Goal: Find specific page/section: Find specific page/section

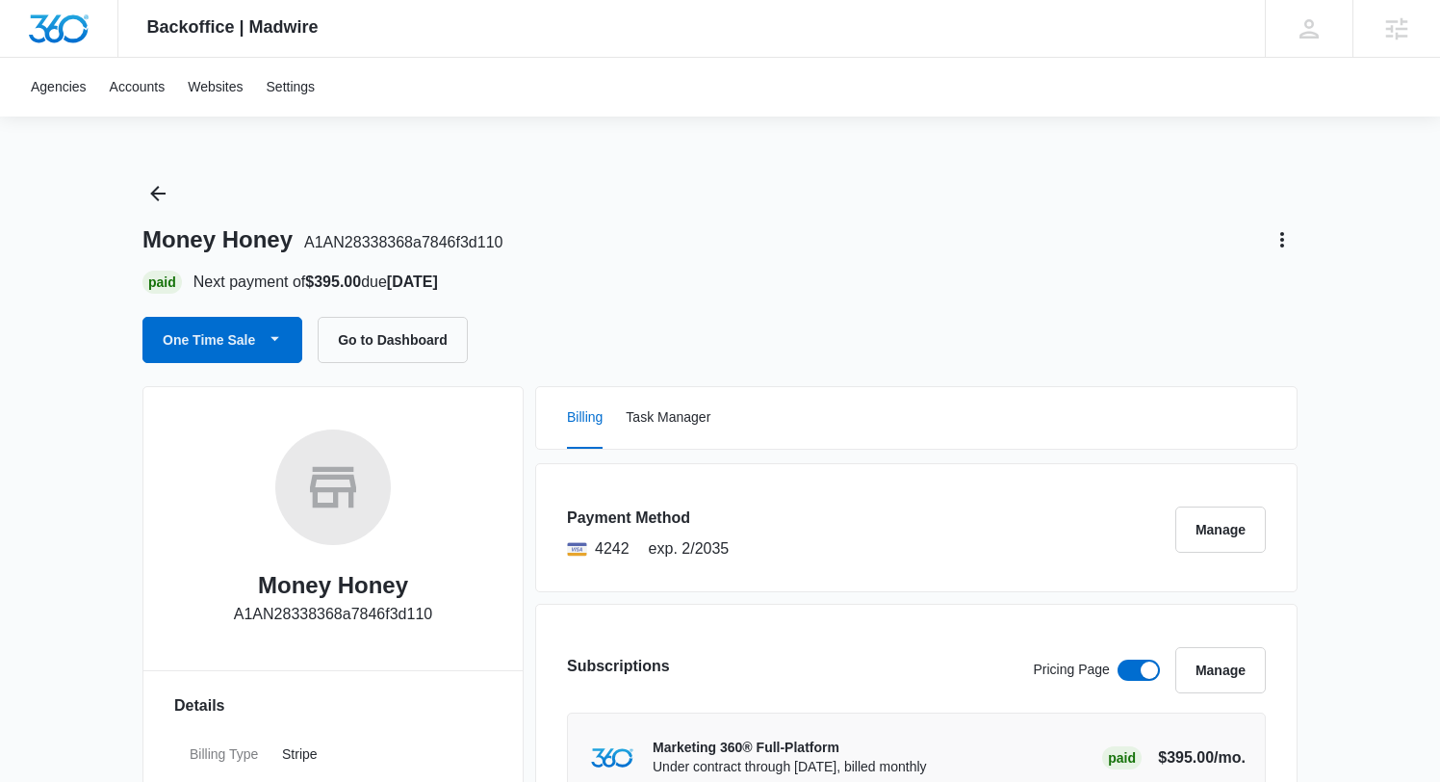
scroll to position [142, 0]
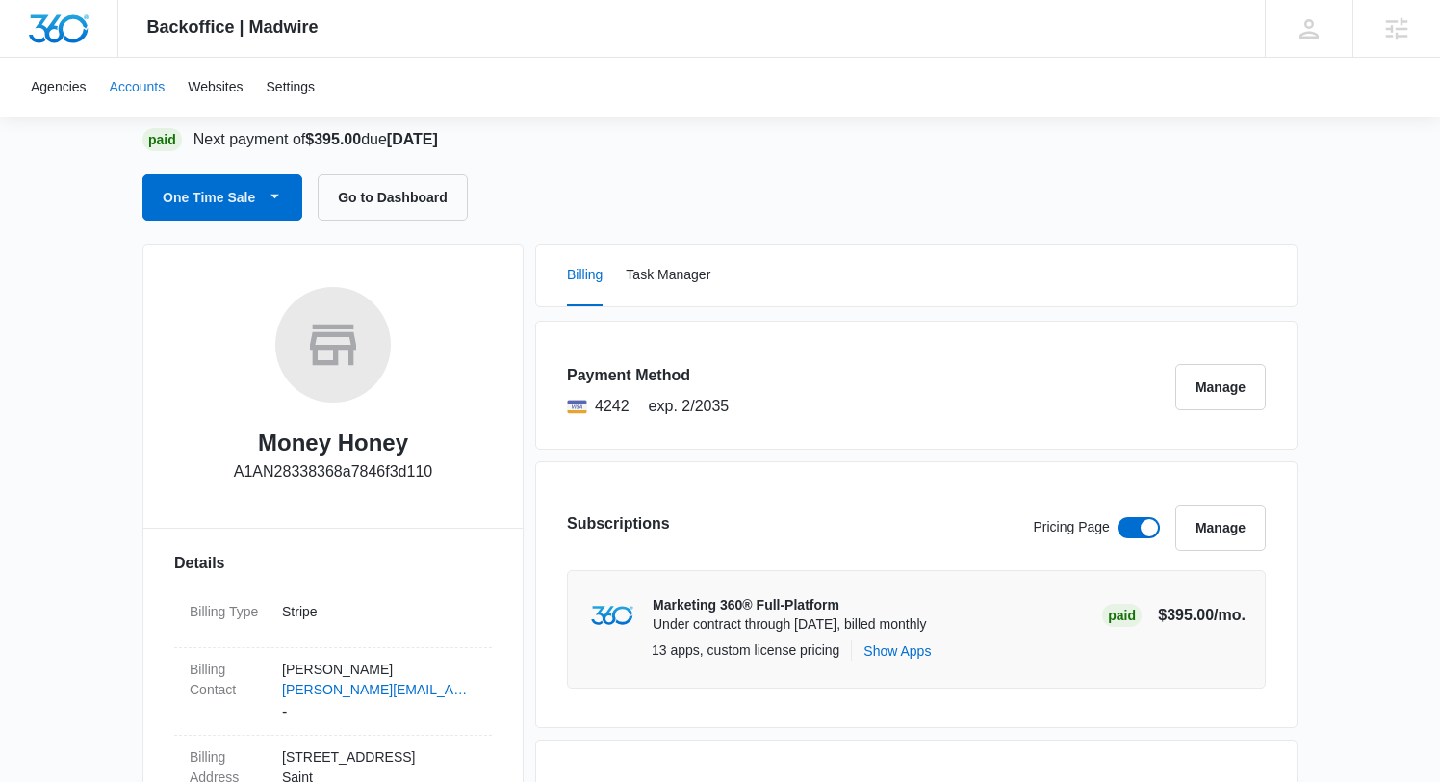
click at [128, 94] on link "Accounts" at bounding box center [137, 87] width 79 height 59
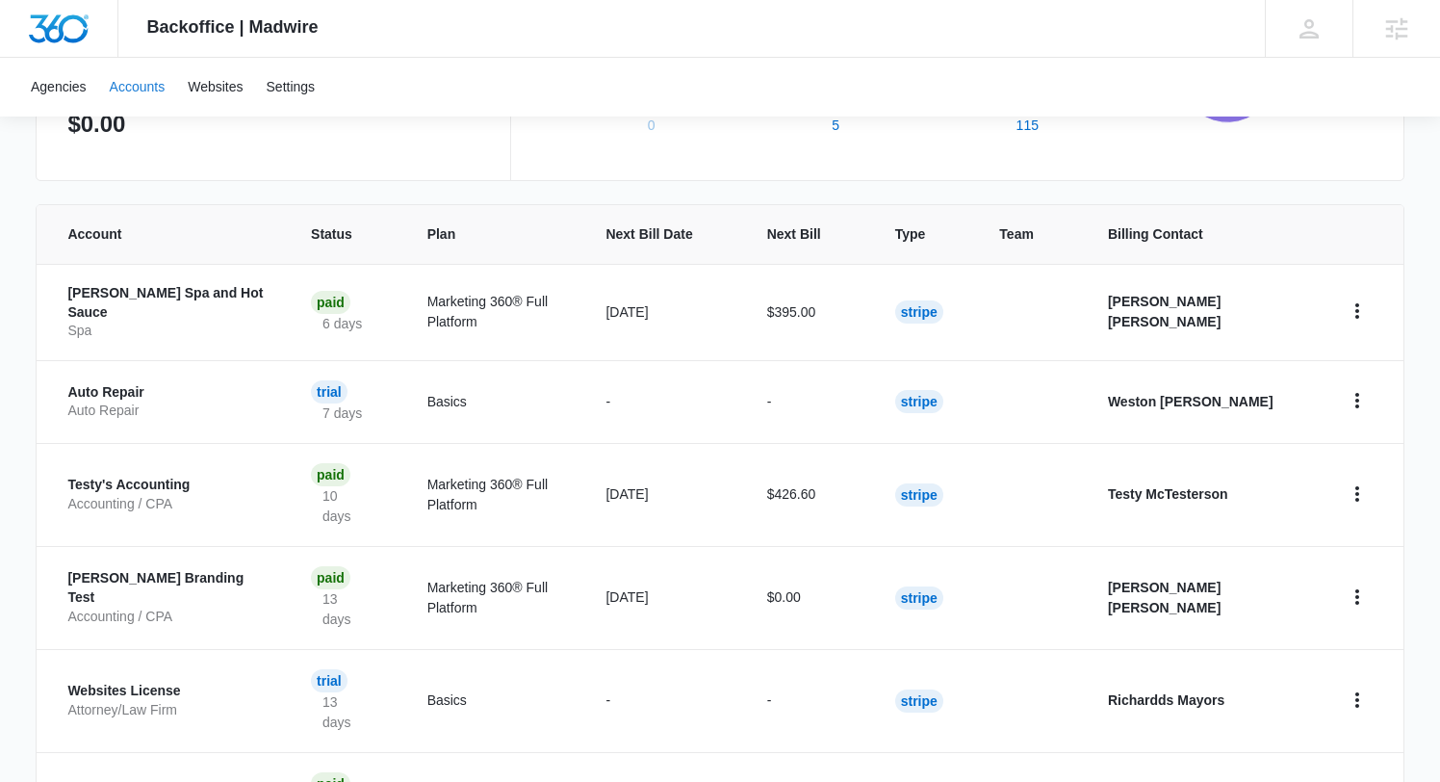
scroll to position [337, 0]
click at [105, 383] on p "Auto Repair" at bounding box center [165, 391] width 197 height 19
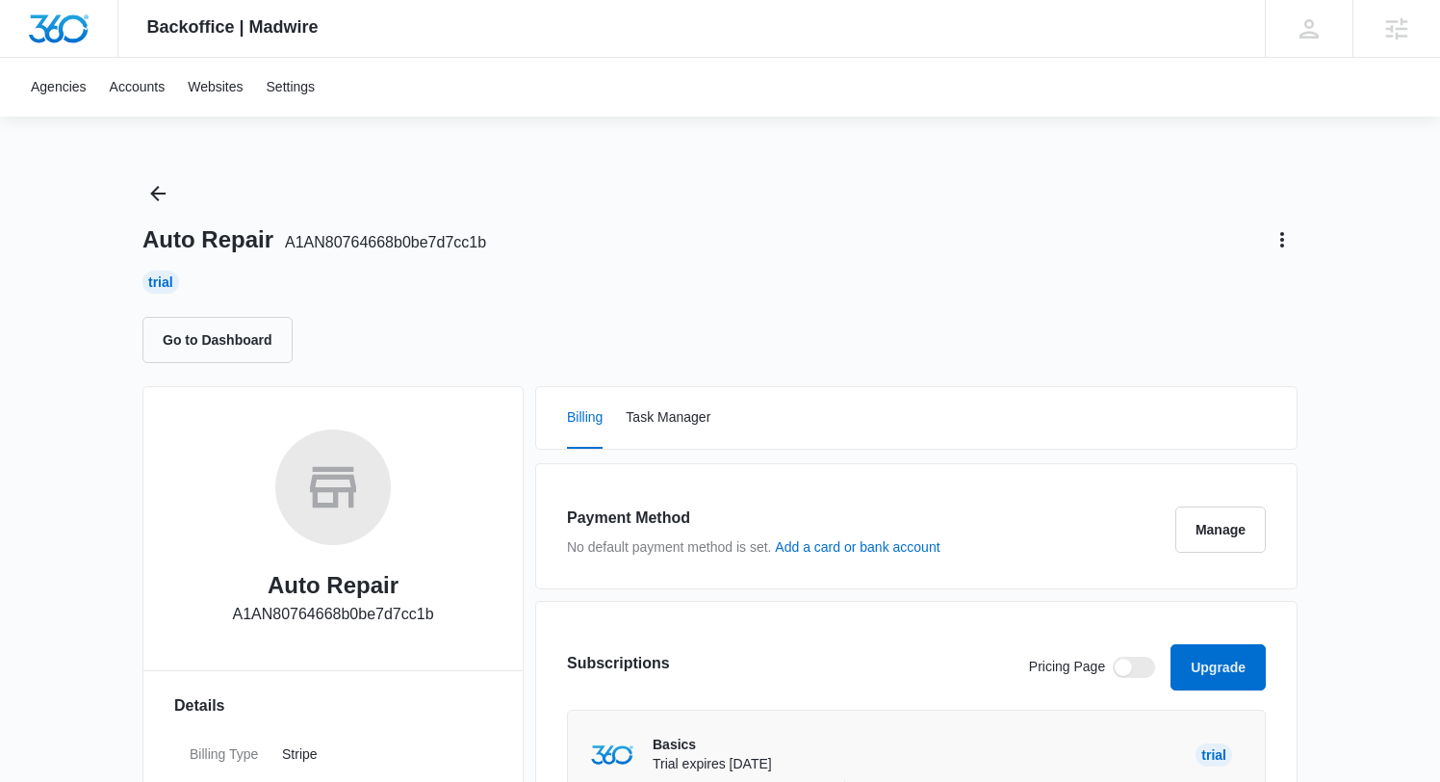
click at [407, 238] on span "A1AN80764668b0be7d7cc1b" at bounding box center [385, 242] width 201 height 16
click at [407, 239] on span "A1AN80764668b0be7d7cc1b" at bounding box center [385, 242] width 201 height 16
drag, startPoint x: 512, startPoint y: 244, endPoint x: 285, endPoint y: 244, distance: 227.2
click at [284, 245] on div "Auto Repair A1AN80764668b0be7d7cc1b" at bounding box center [719, 239] width 1155 height 31
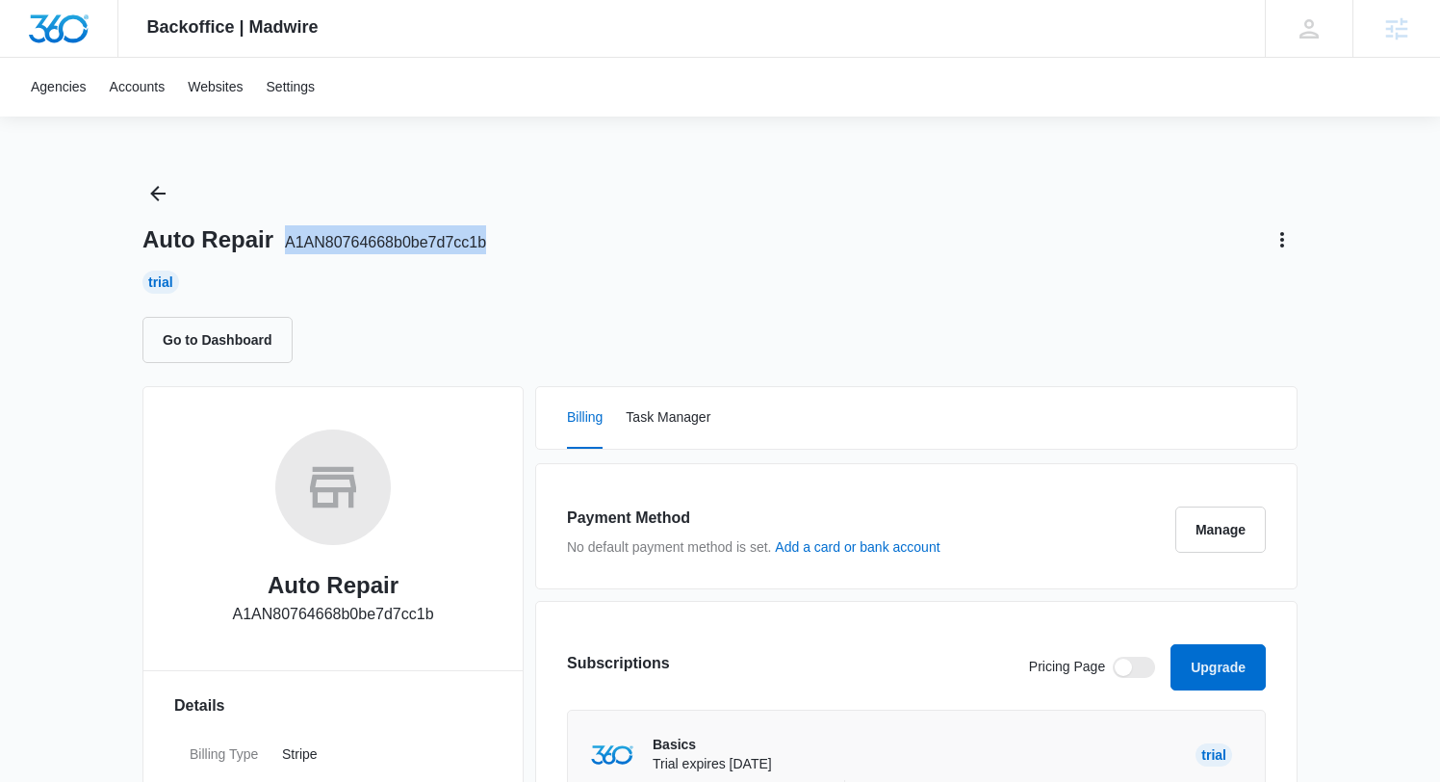
copy span "A1AN80764668b0be7d7cc1b"
click at [158, 192] on icon "Back" at bounding box center [157, 193] width 23 height 23
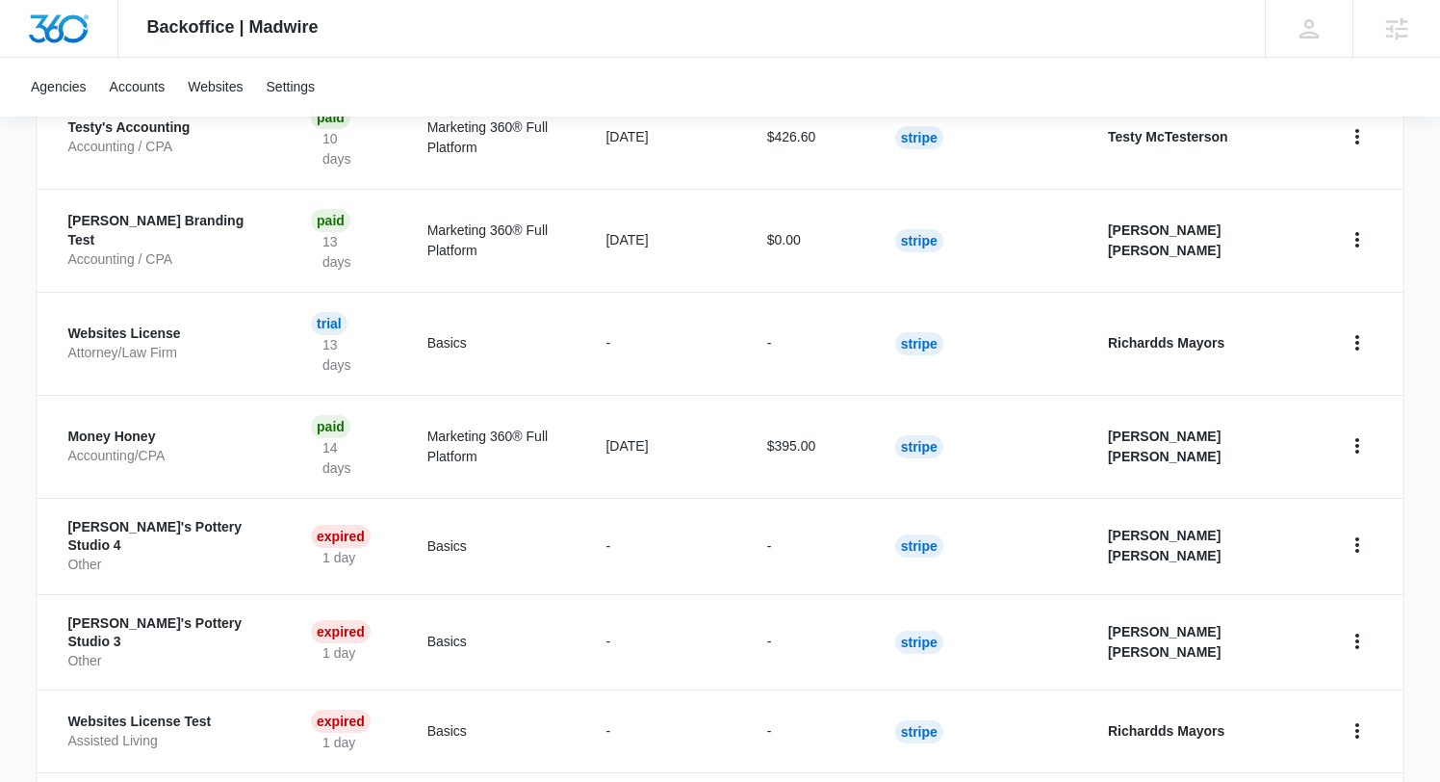
scroll to position [753, 0]
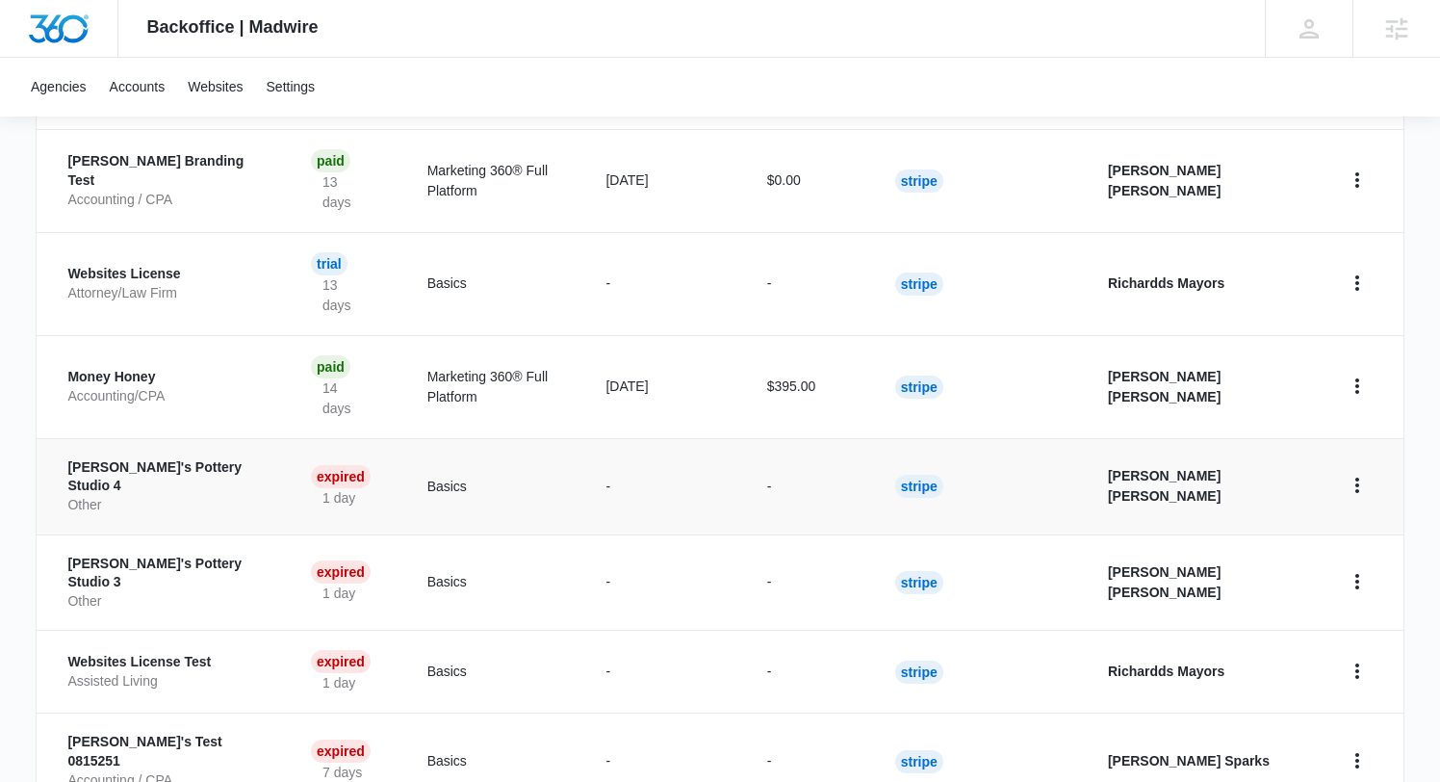
click at [145, 458] on p "Jake's Pottery Studio 4" at bounding box center [165, 477] width 197 height 38
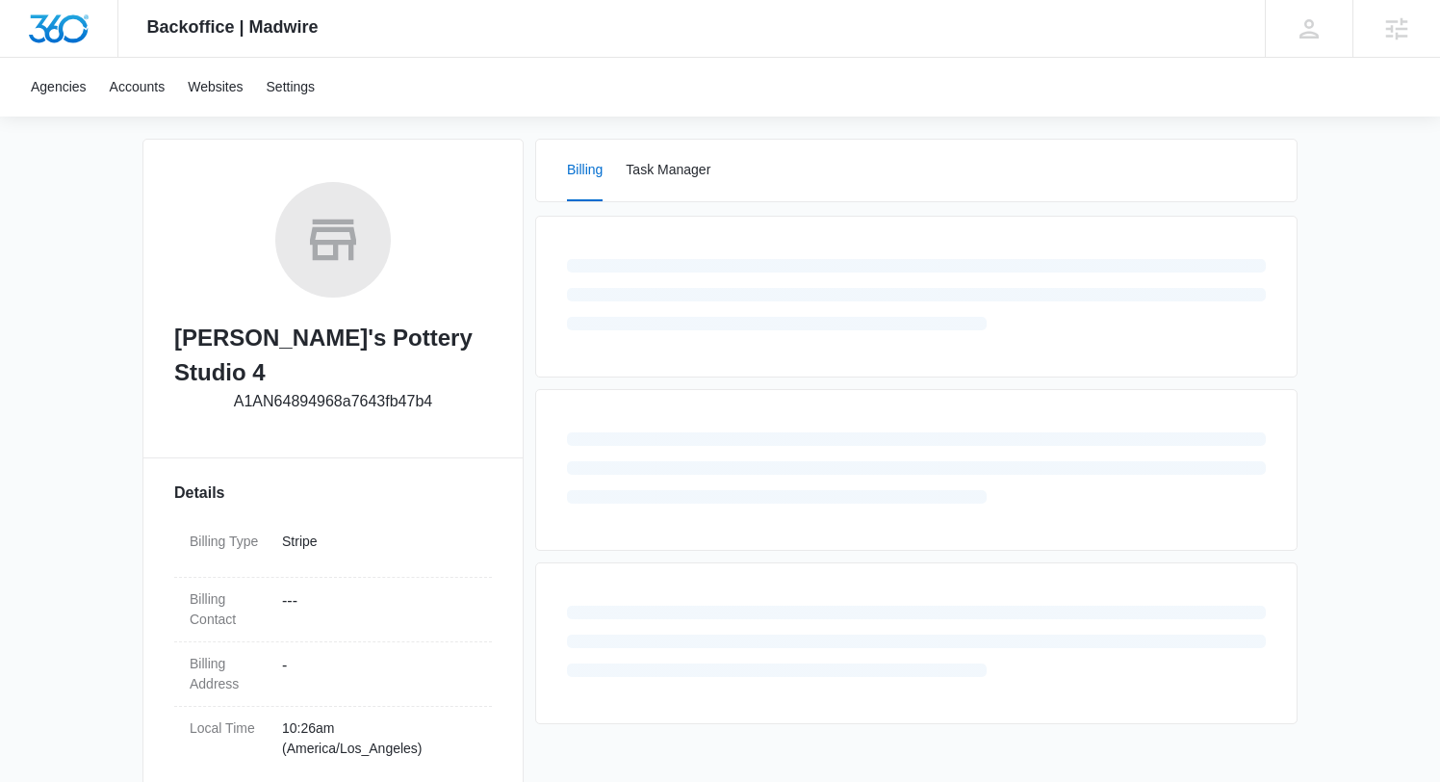
scroll to position [271, 0]
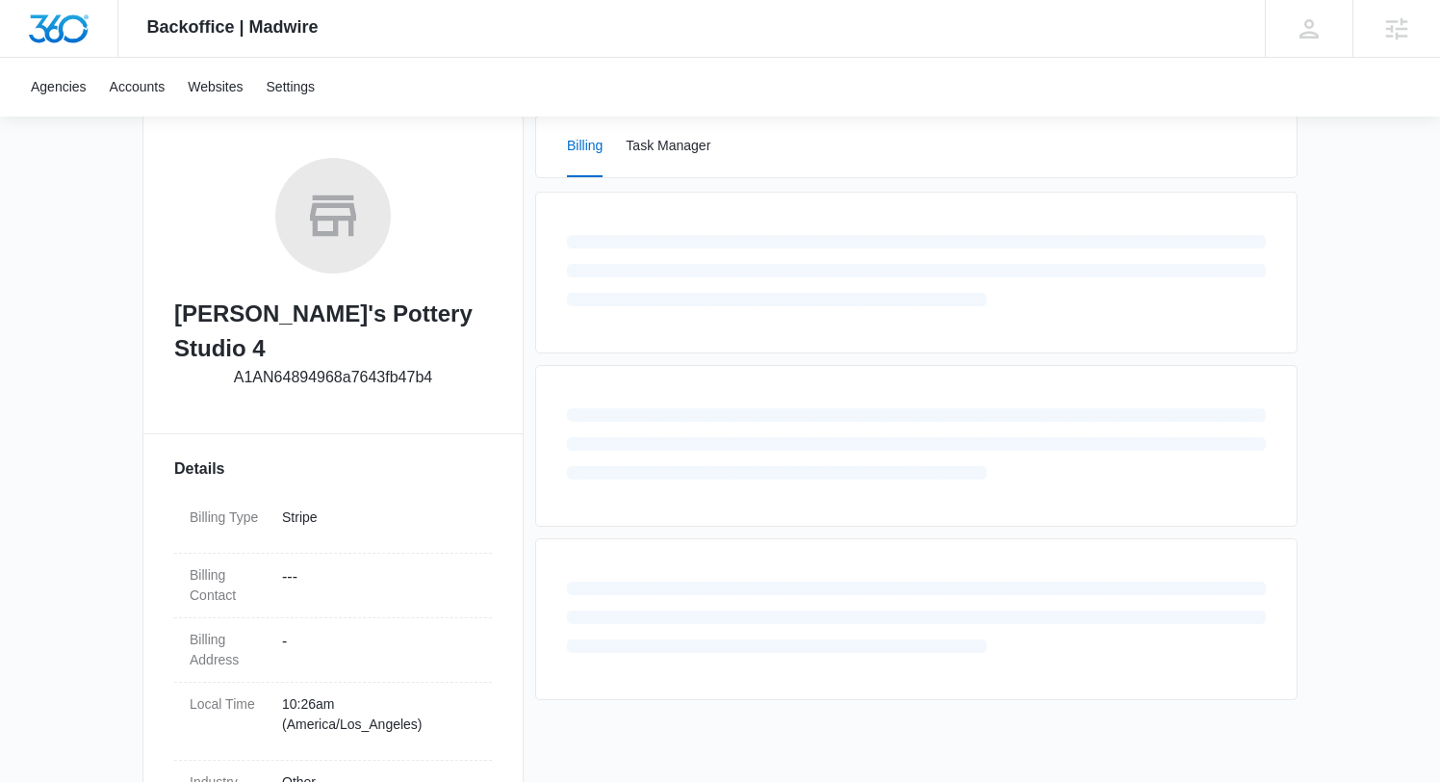
click at [338, 366] on p "A1AN64894968a7643fb47b4" at bounding box center [333, 377] width 198 height 23
copy p "A1AN64894968a7643fb47b4"
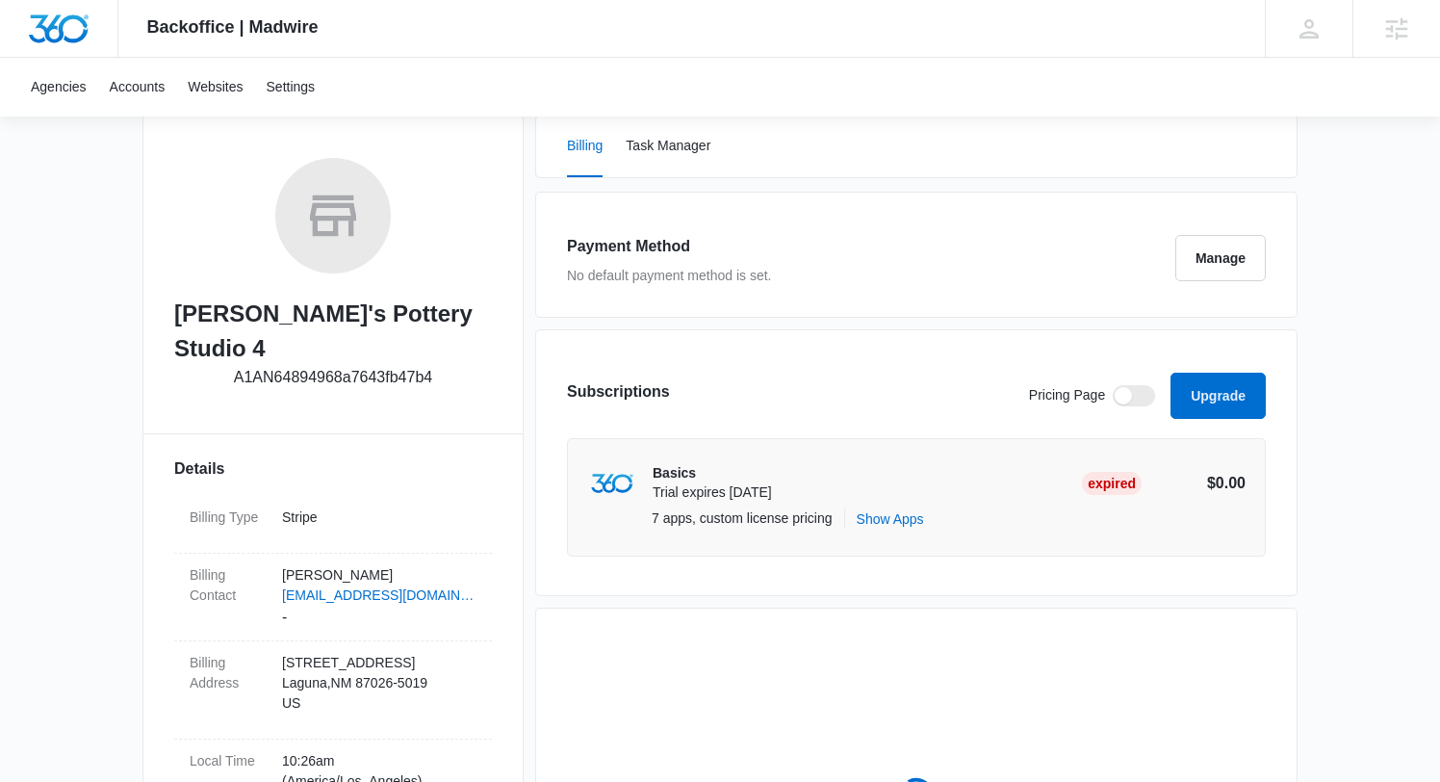
click at [987, 392] on div "Subscriptions Pricing Page Upgrade" at bounding box center [916, 405] width 699 height 65
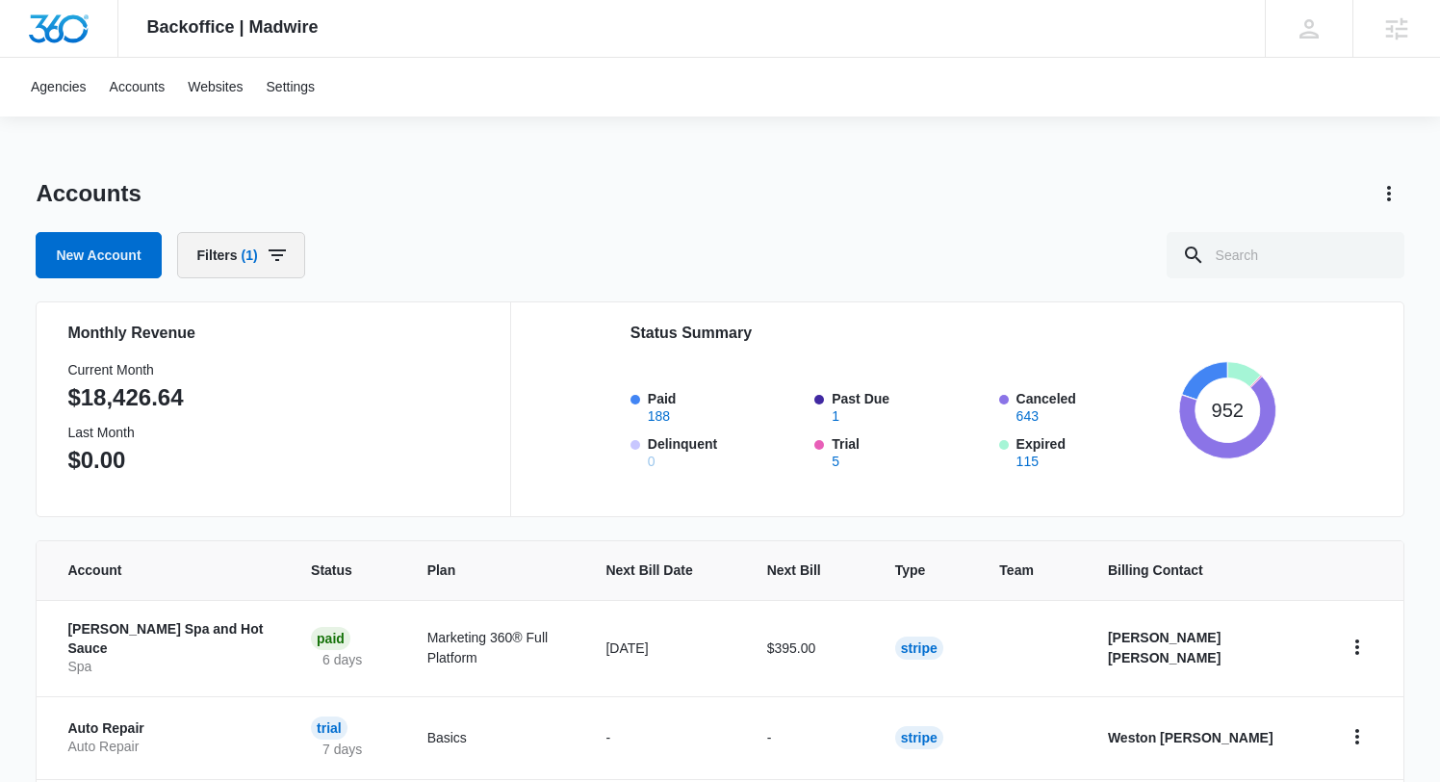
click at [300, 263] on button "Filters (1)" at bounding box center [241, 255] width 128 height 46
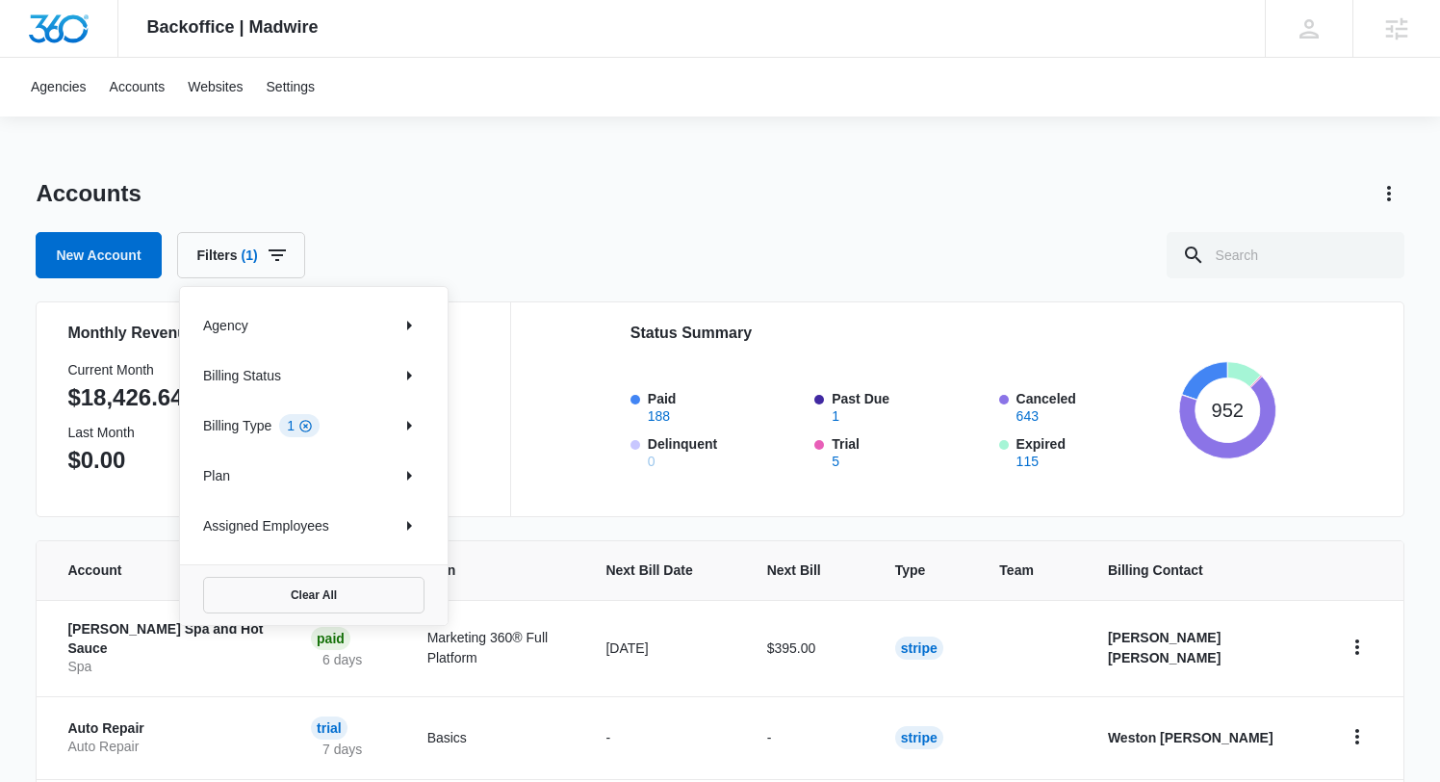
click at [311, 425] on icon "Clear" at bounding box center [305, 426] width 14 height 14
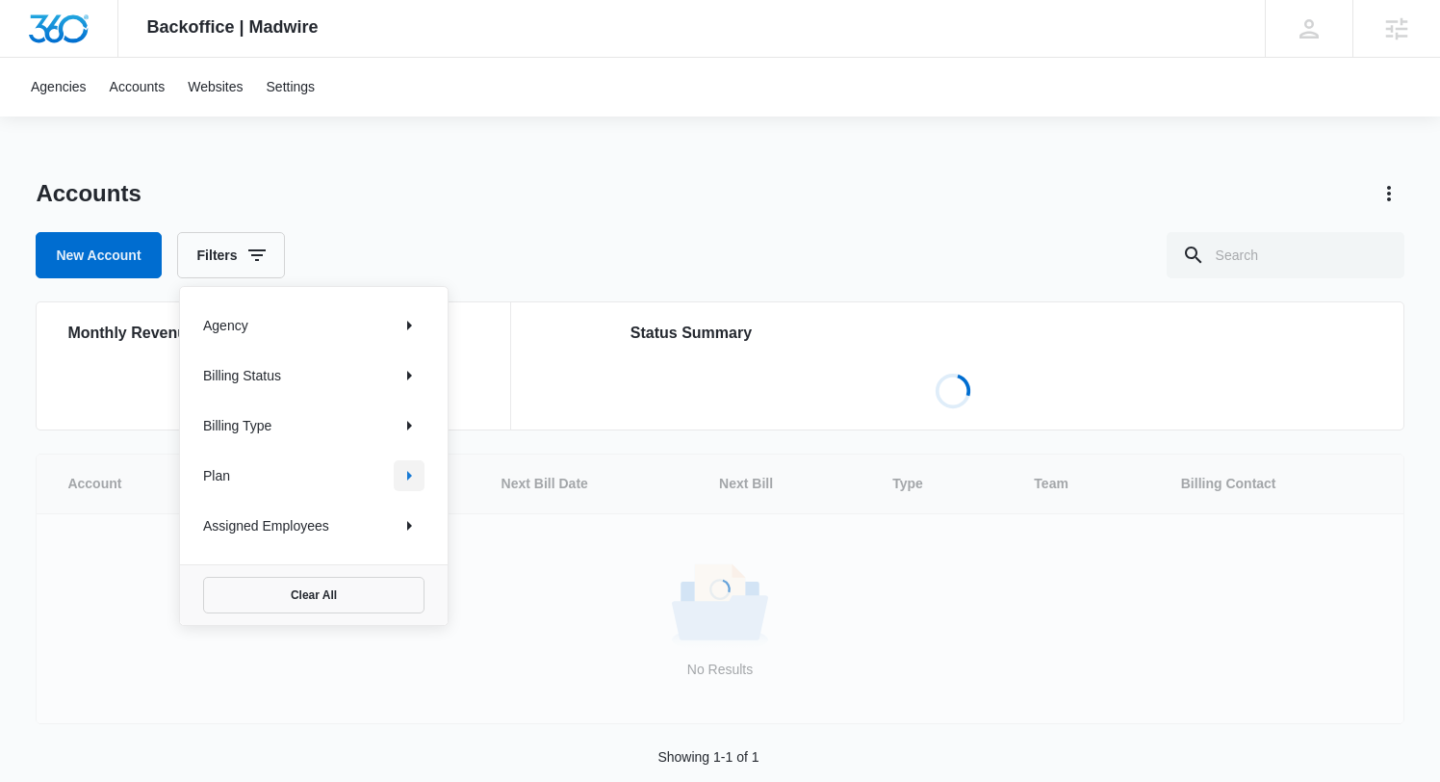
click at [399, 476] on icon "Show Plan filters" at bounding box center [409, 475] width 23 height 23
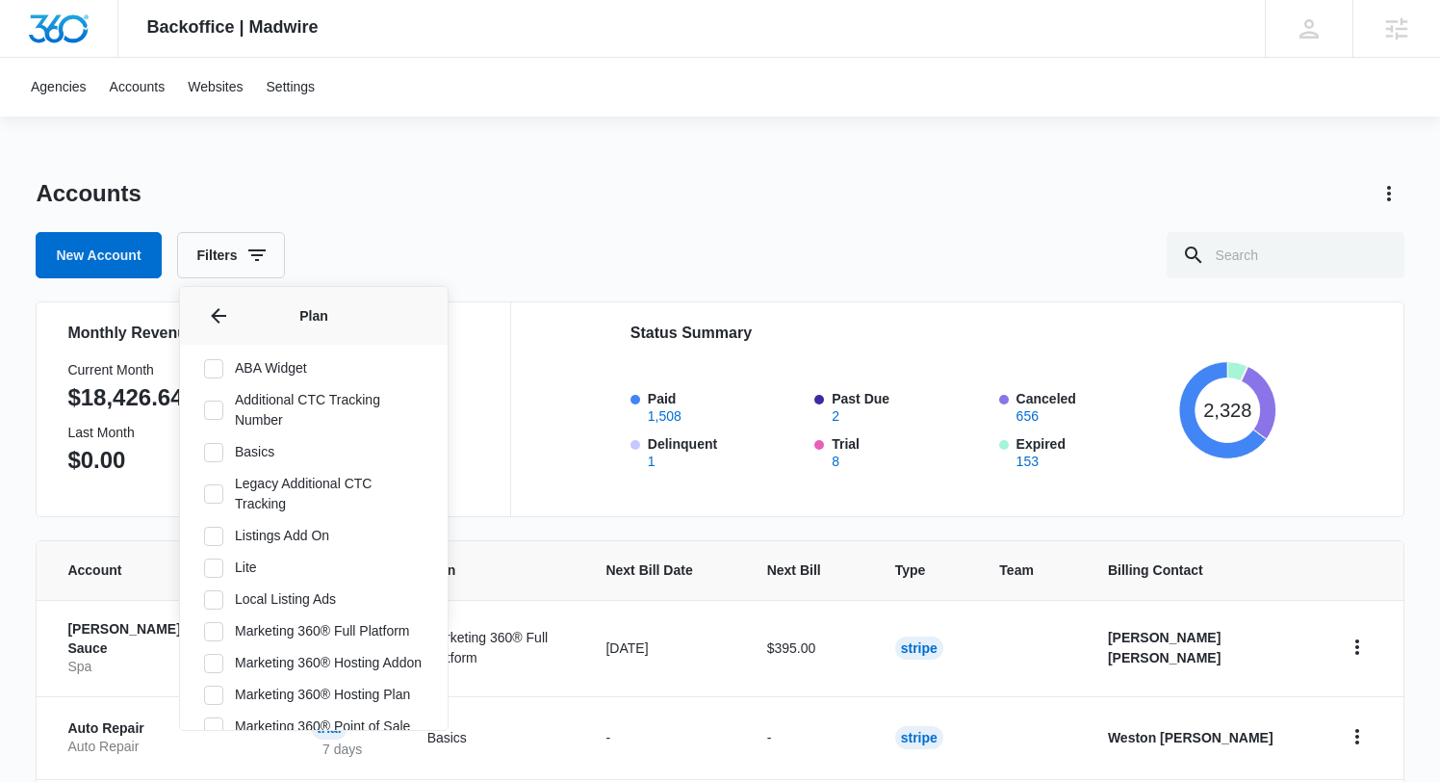
scroll to position [15, 0]
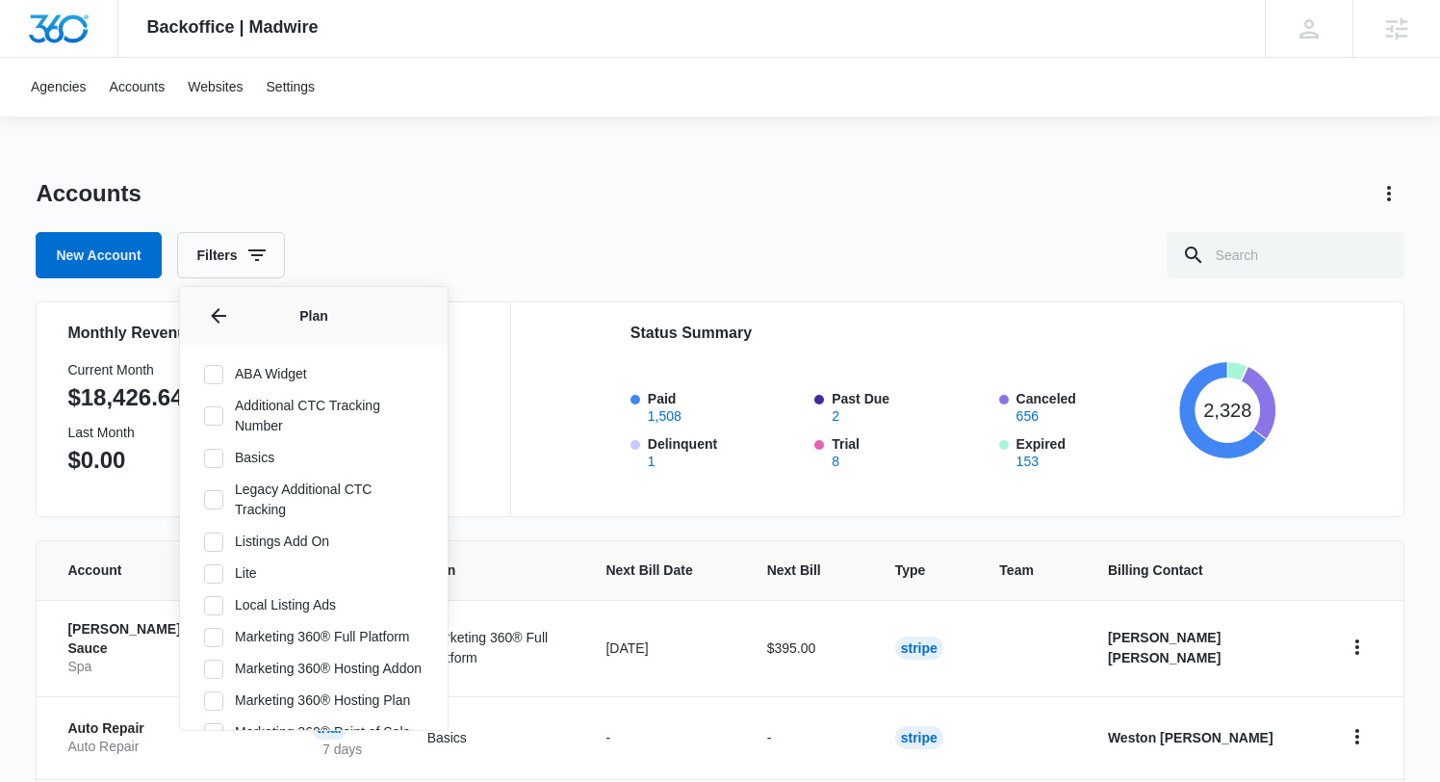
click at [220, 455] on icon at bounding box center [213, 458] width 17 height 17
click at [204, 457] on input "Basics" at bounding box center [203, 457] width 1 height 1
checkbox input "true"
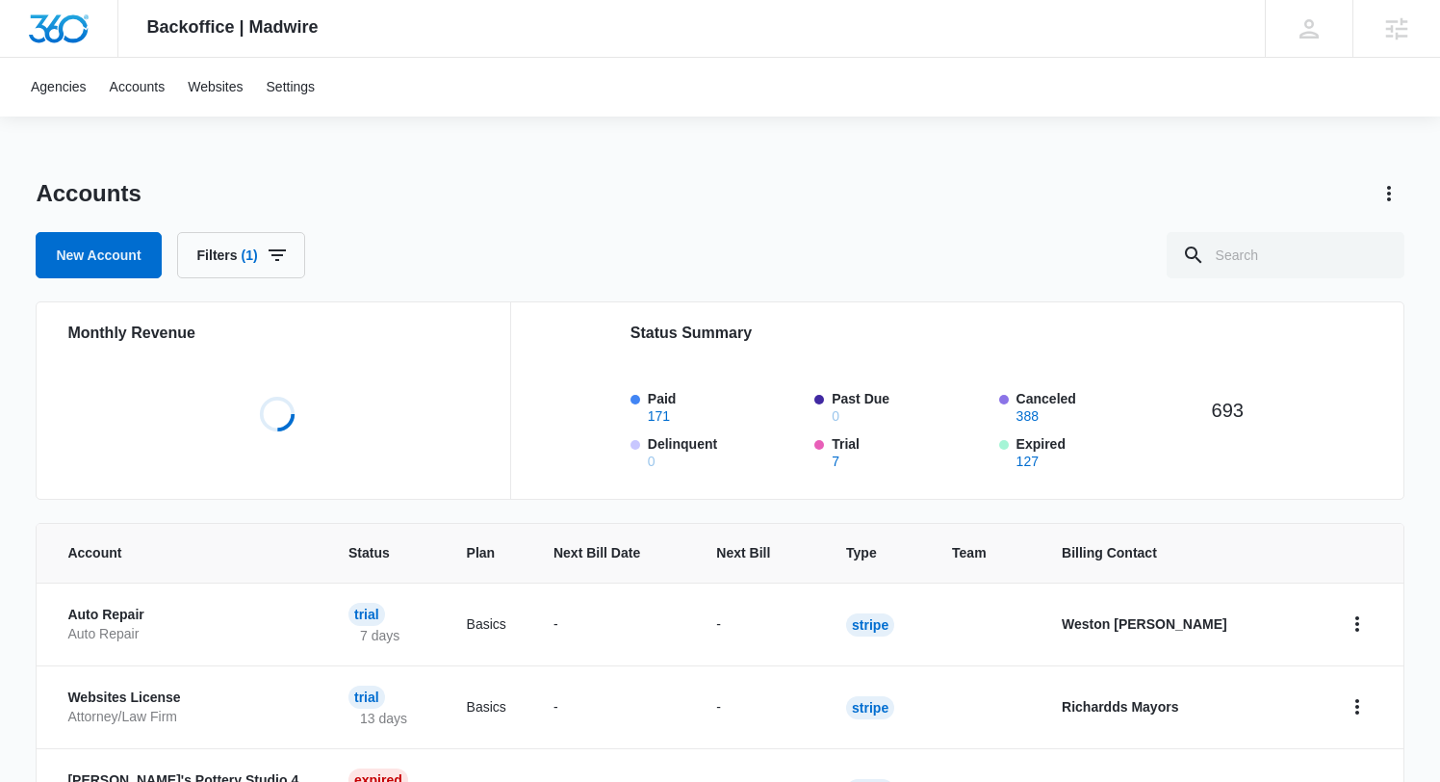
click at [524, 234] on div "New Account Filters (1)" at bounding box center [720, 255] width 1368 height 46
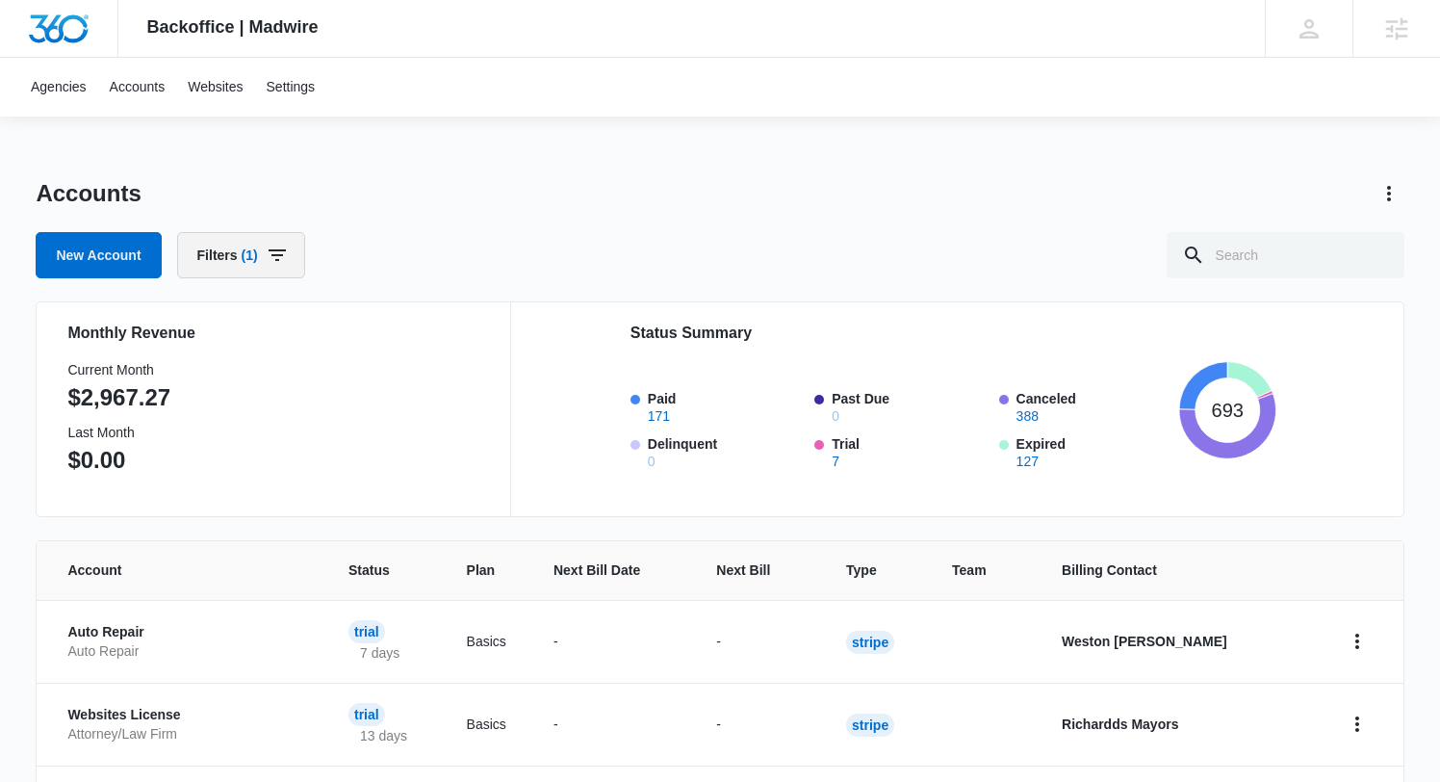
click at [244, 268] on button "Filters (1)" at bounding box center [241, 255] width 128 height 46
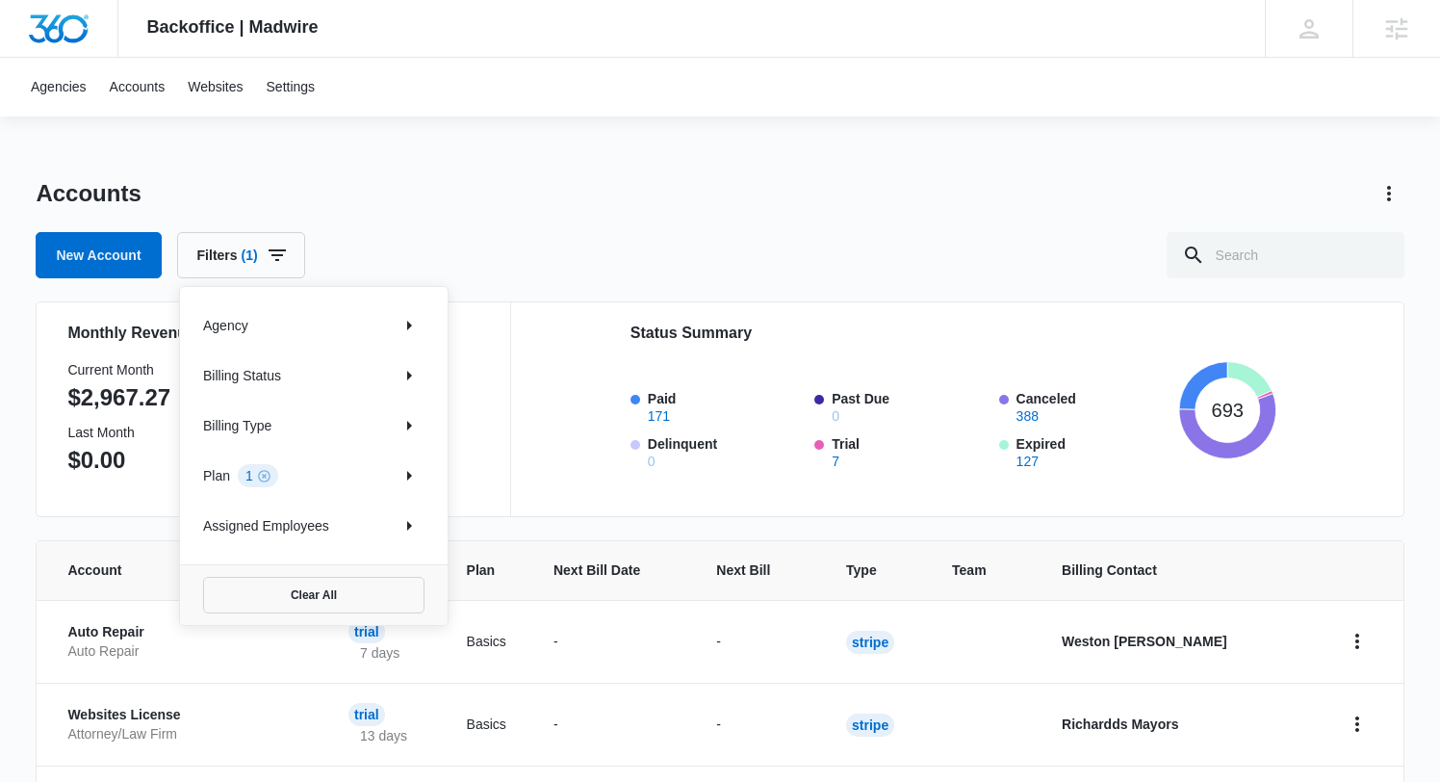
click at [235, 377] on p "Billing Status" at bounding box center [242, 376] width 78 height 20
click at [401, 378] on icon "Show Billing Status filters" at bounding box center [409, 375] width 23 height 23
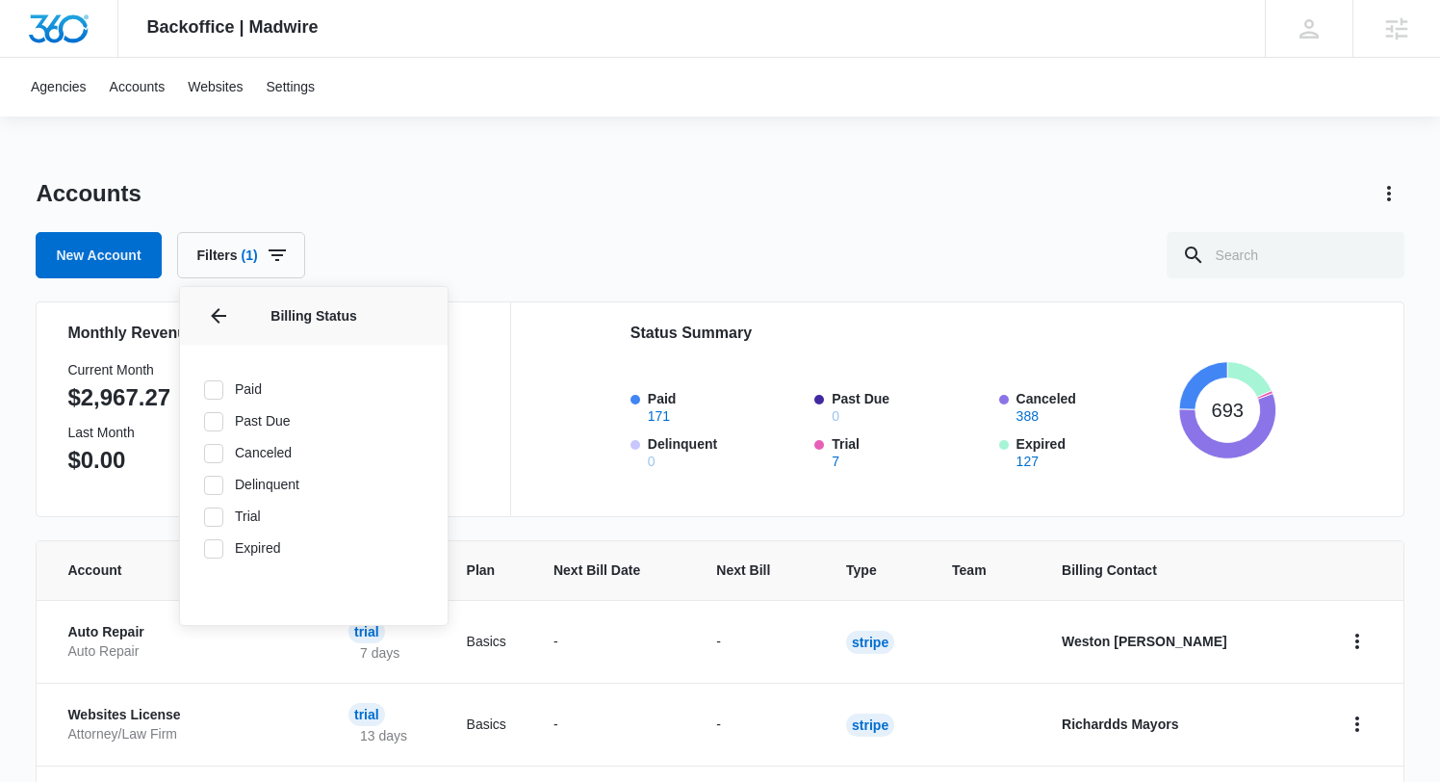
click at [231, 392] on label "Paid" at bounding box center [313, 389] width 221 height 20
click at [204, 390] on input "Paid" at bounding box center [203, 389] width 1 height 1
checkbox input "true"
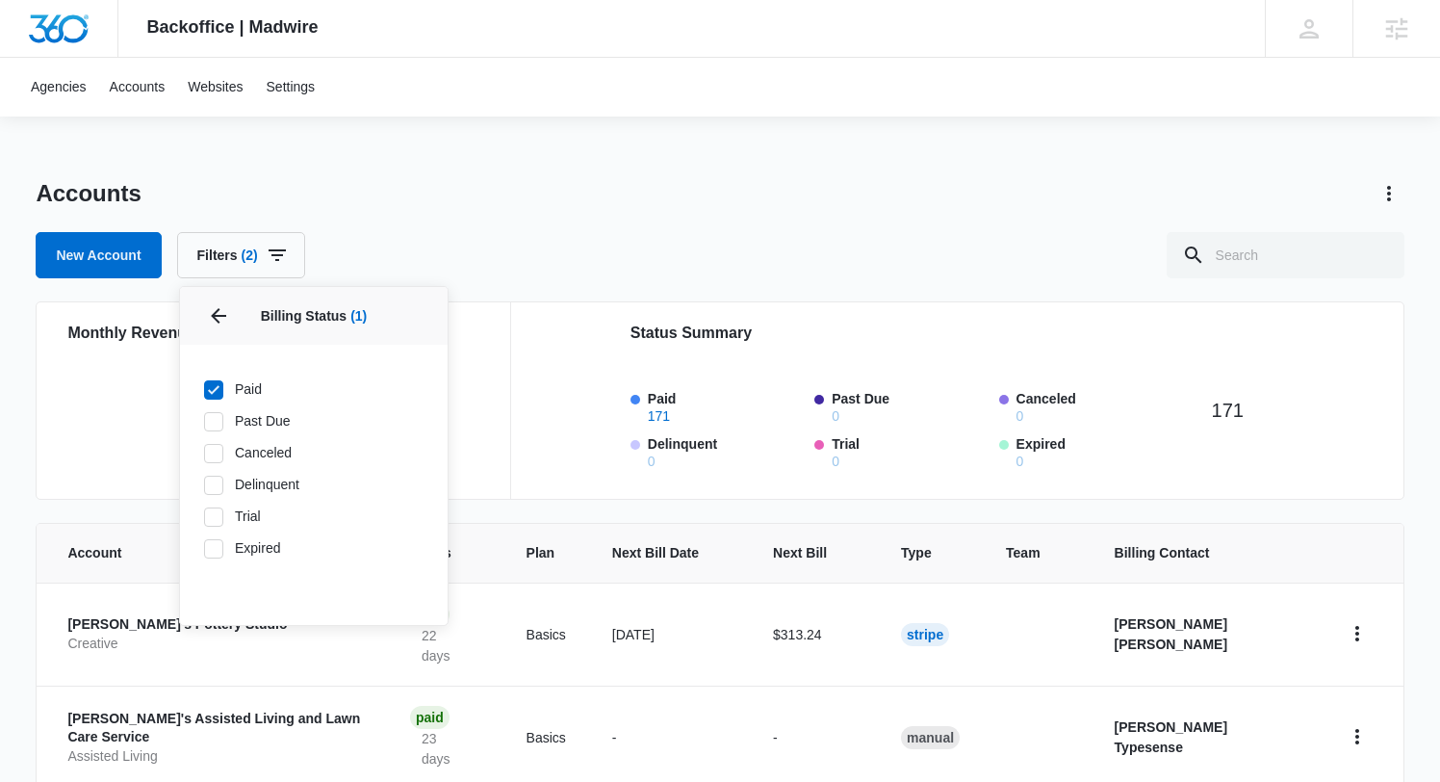
click at [535, 236] on div "New Account Filters (2) Agency Billing Status 1 Billing Status (1) Paid Past Du…" at bounding box center [720, 255] width 1368 height 46
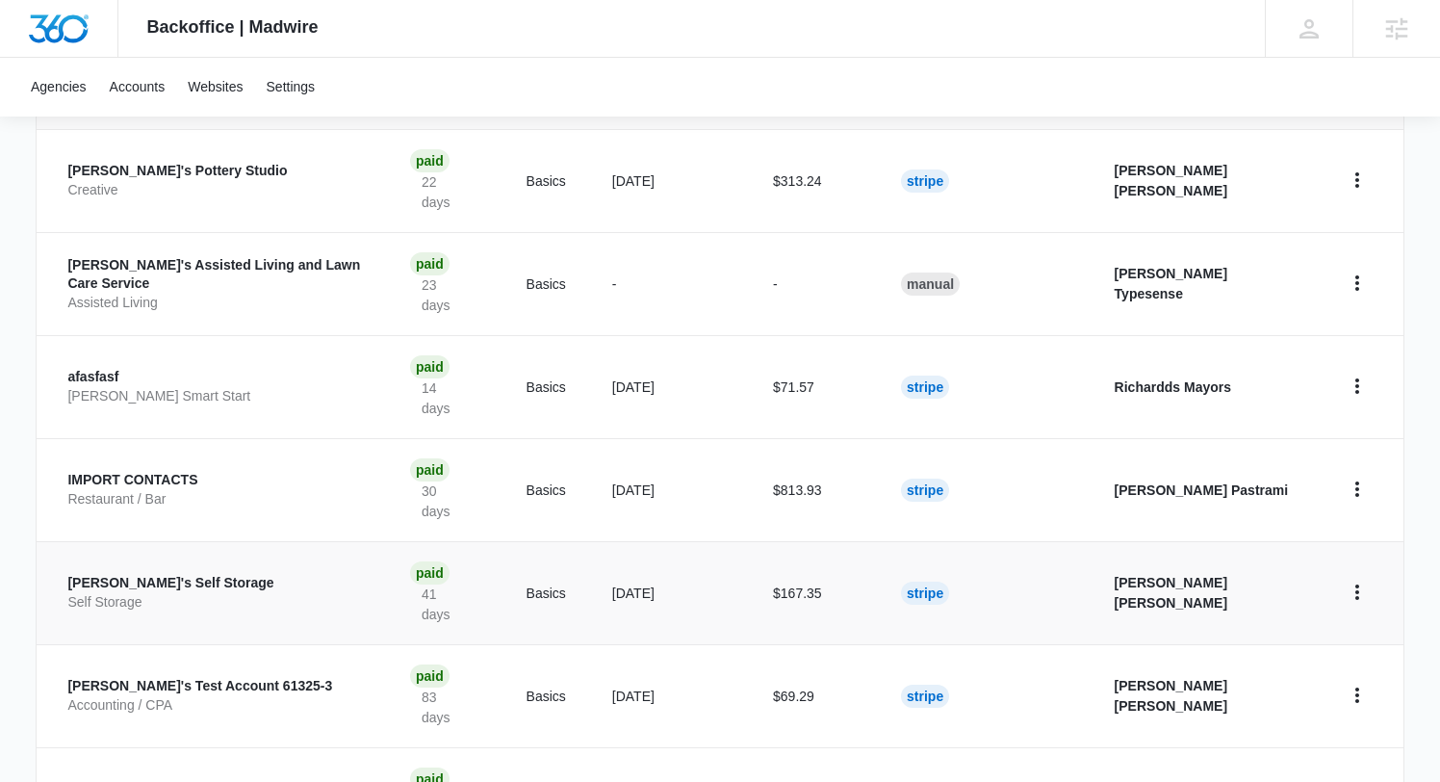
scroll to position [476, 0]
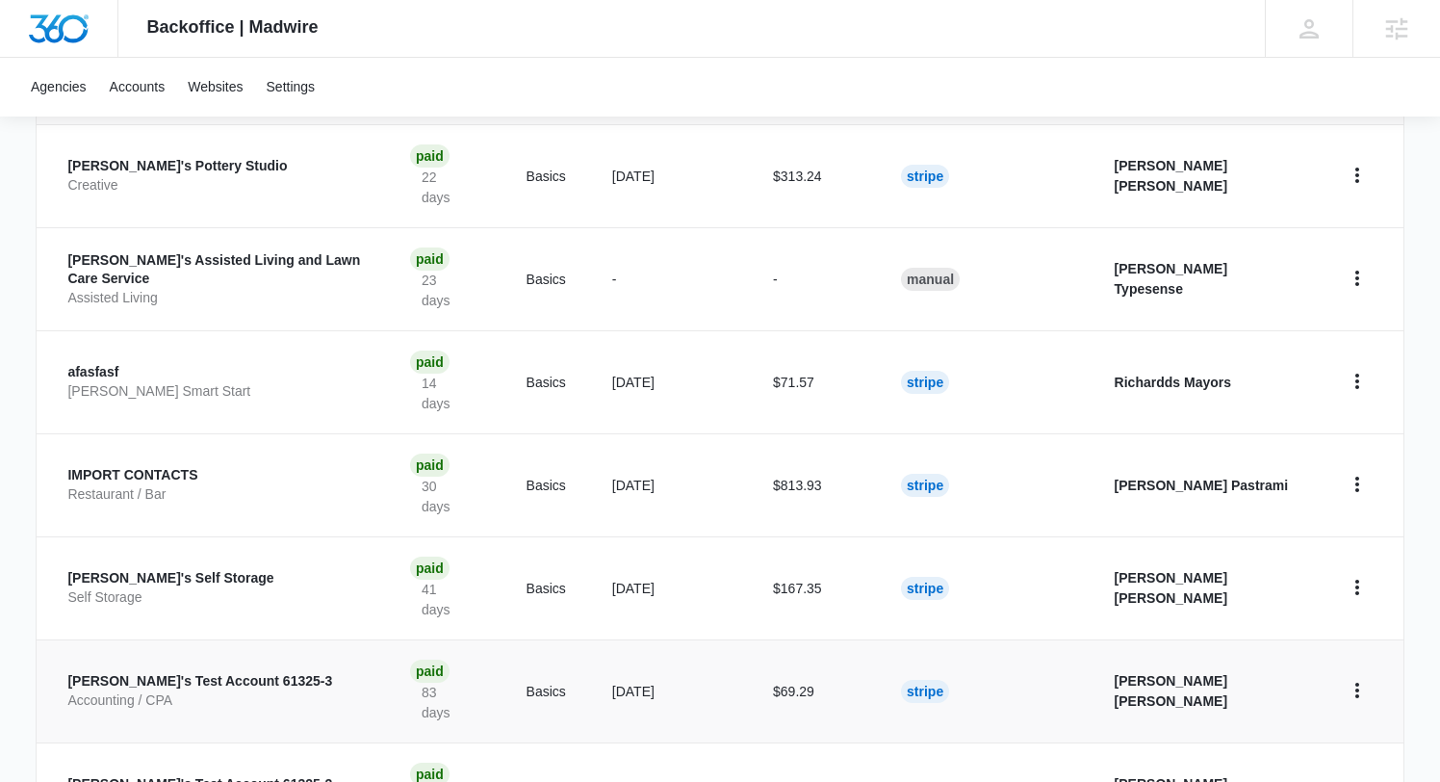
click at [117, 672] on p "Trevor's Test Account 61325-3" at bounding box center [215, 681] width 297 height 19
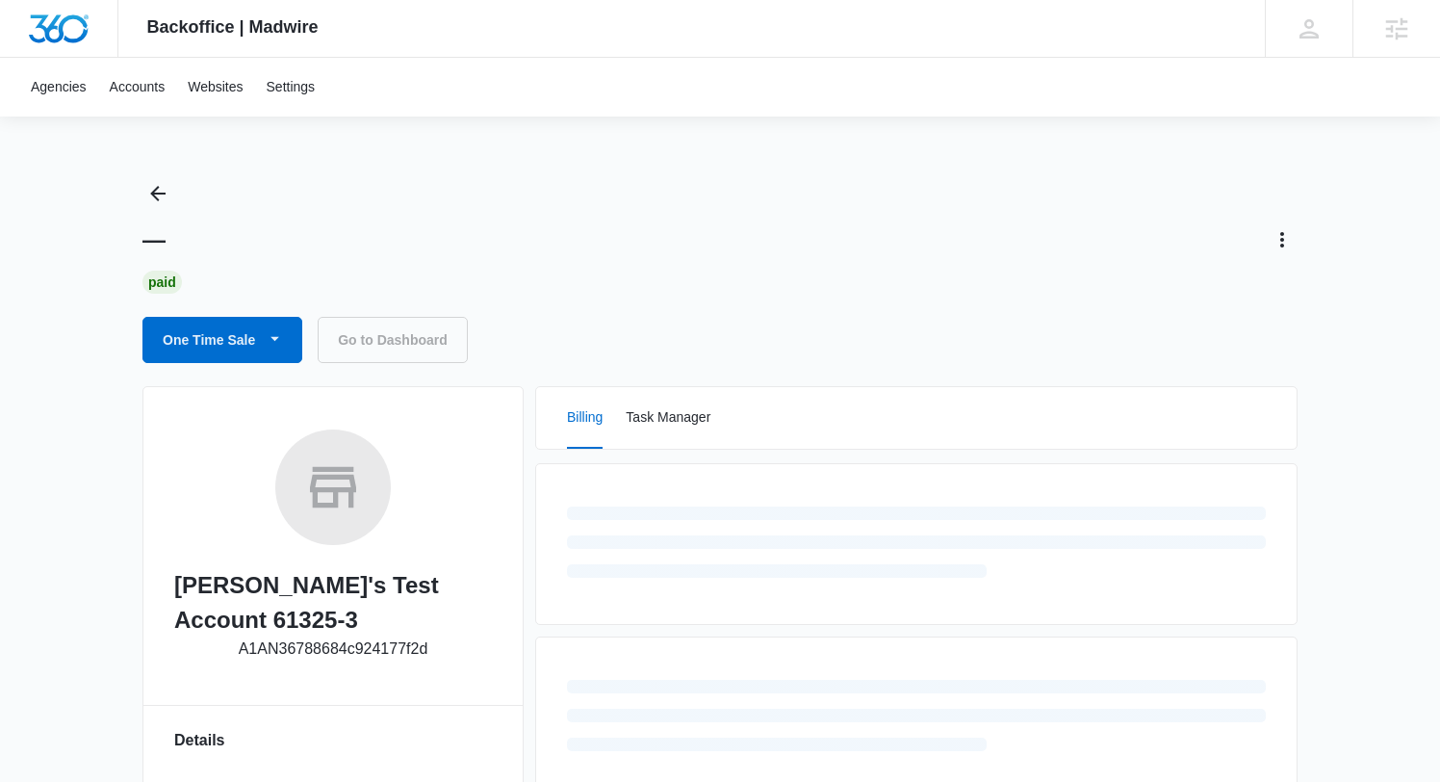
click at [297, 648] on p "A1AN36788684c924177f2d" at bounding box center [334, 648] width 190 height 23
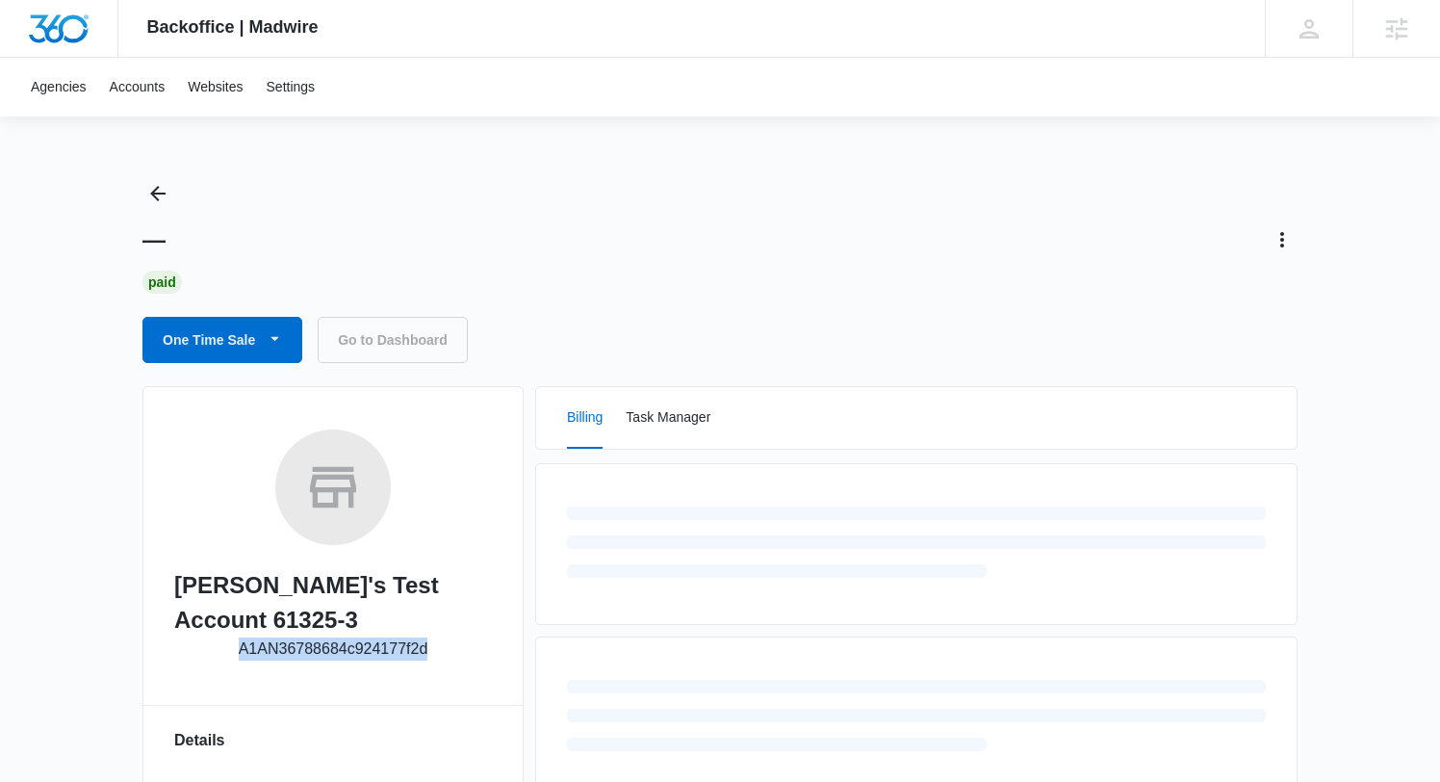
click at [297, 648] on p "A1AN36788684c924177f2d" at bounding box center [334, 648] width 190 height 23
copy p "A1AN36788684c924177f2d"
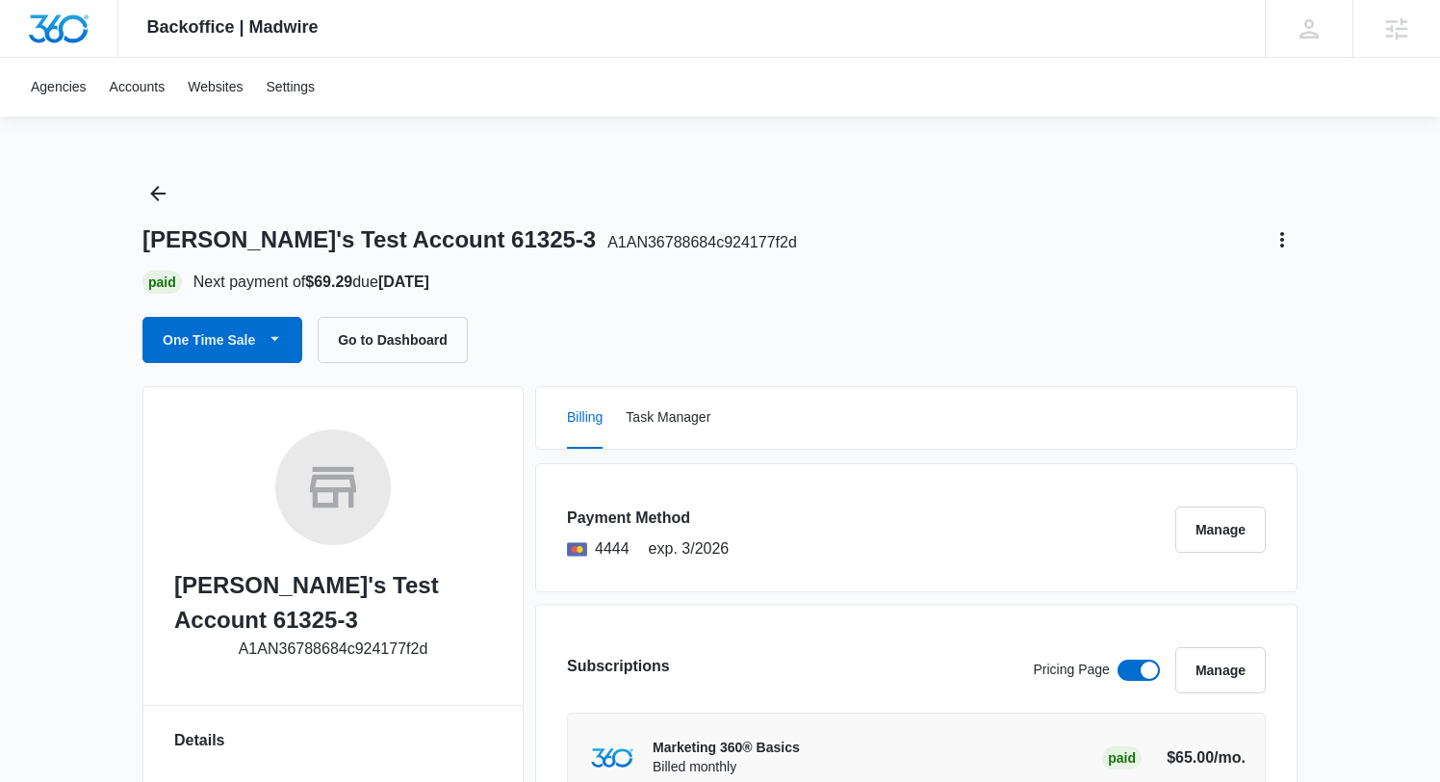
click at [680, 308] on div "Trevor's Test Account 61325-3 A1AN36788684c924177f2d Paid Next payment of $69.2…" at bounding box center [719, 270] width 1155 height 185
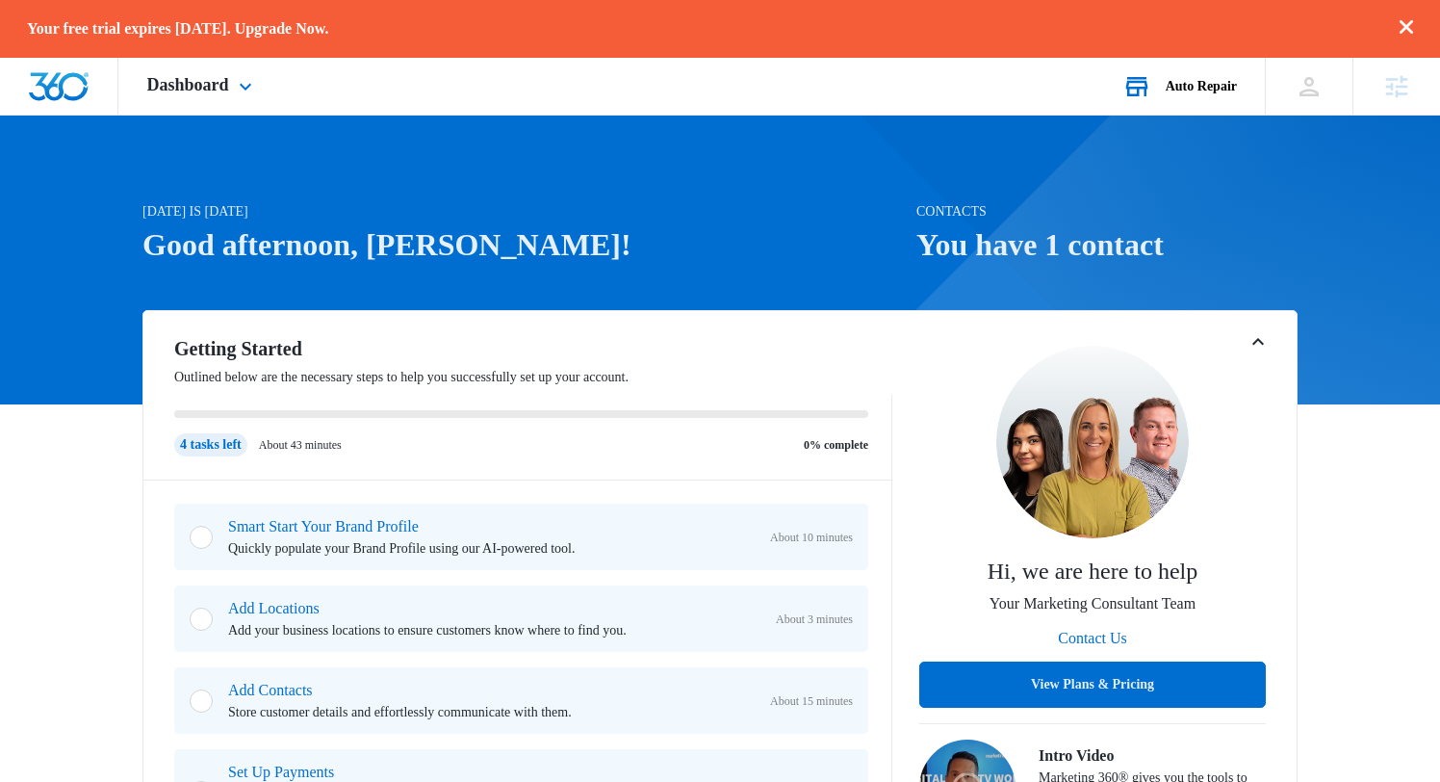
click at [1199, 84] on div "Auto Repair" at bounding box center [1201, 86] width 71 height 15
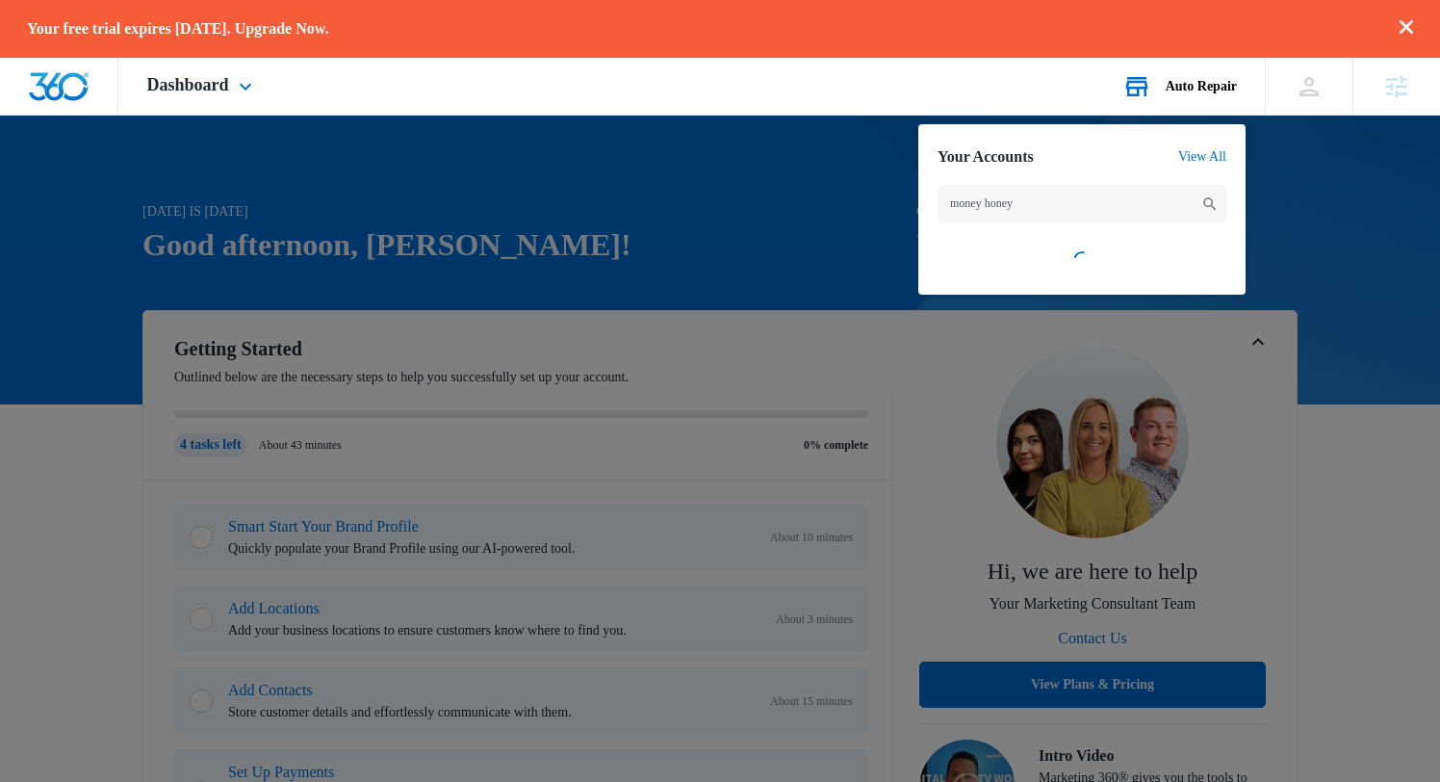
click at [990, 203] on input "money honey" at bounding box center [1082, 204] width 289 height 39
click at [1108, 201] on input "money honey" at bounding box center [1082, 204] width 289 height 39
click at [1038, 206] on input "money honey" at bounding box center [1082, 204] width 289 height 39
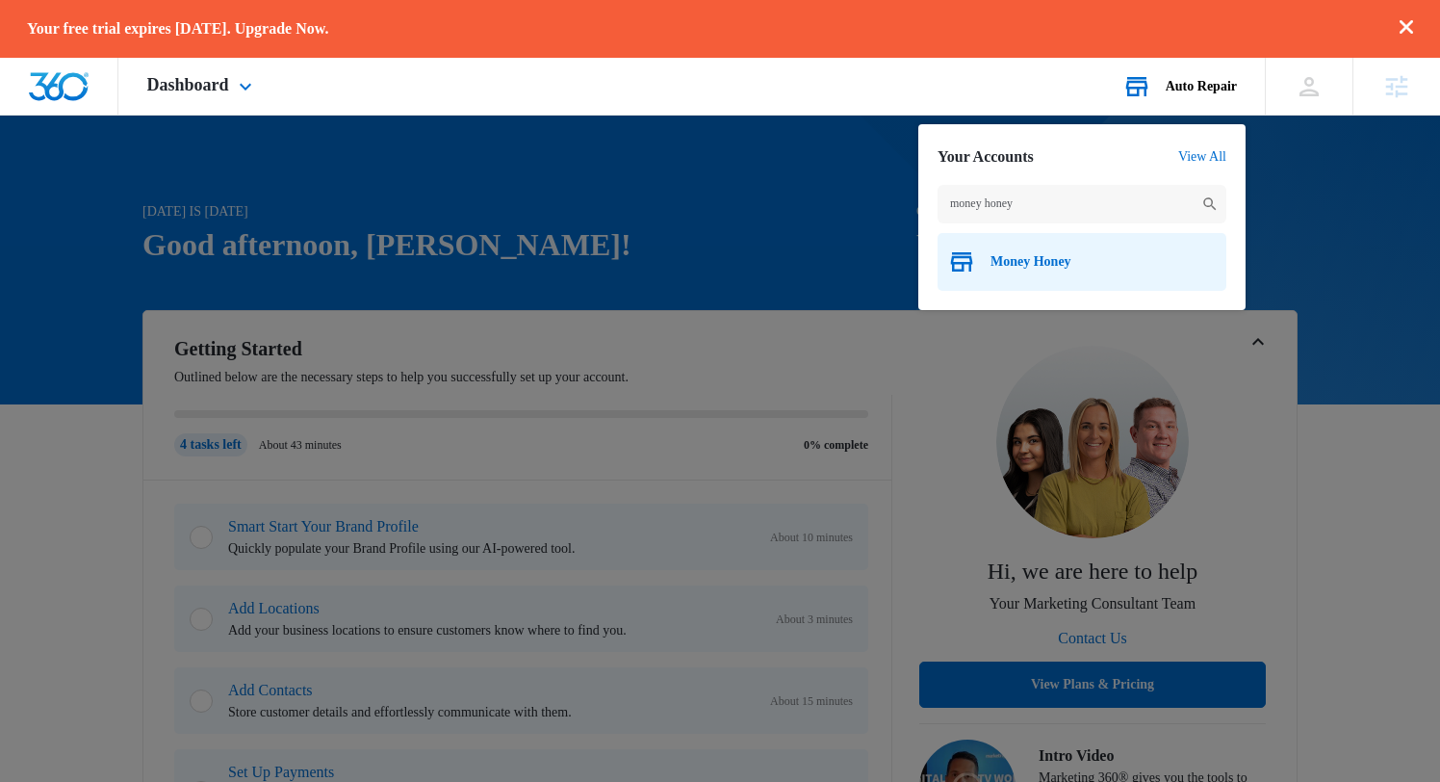
type input "money honey"
click at [1015, 271] on div "Money Honey" at bounding box center [1082, 262] width 289 height 58
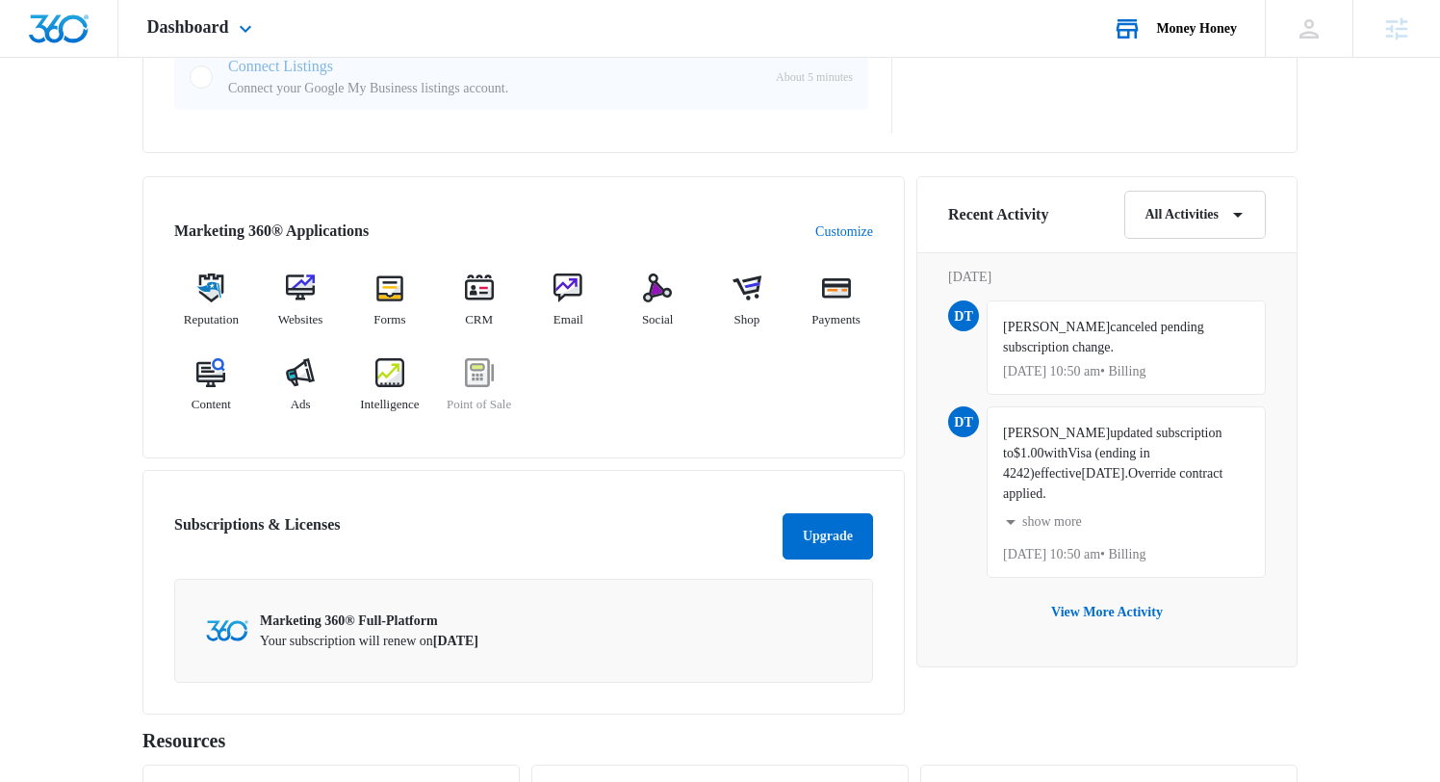
scroll to position [1081, 0]
click at [655, 287] on img at bounding box center [657, 288] width 29 height 29
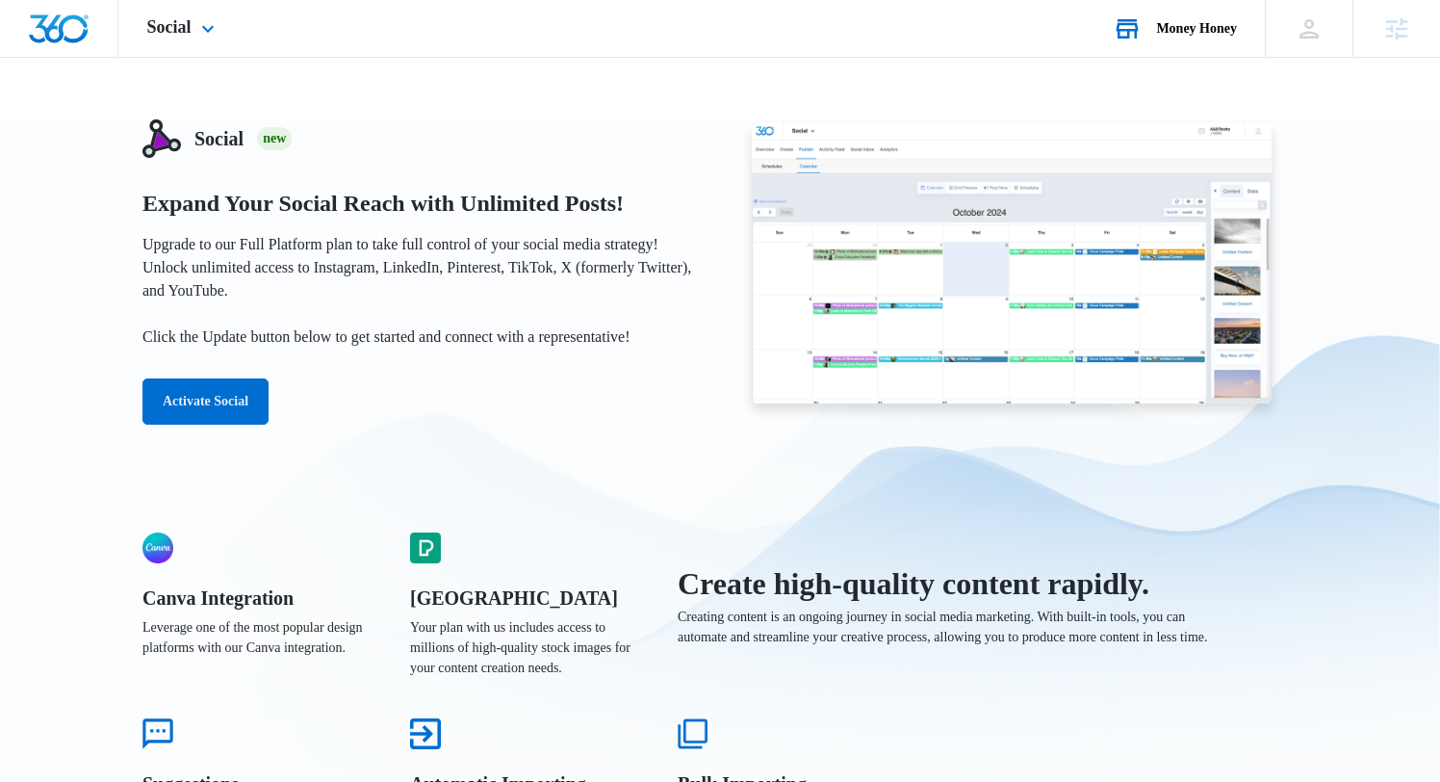
click at [396, 236] on p "Upgrade to our Full Platform plan to take full control of your social media str…" at bounding box center [420, 291] width 556 height 116
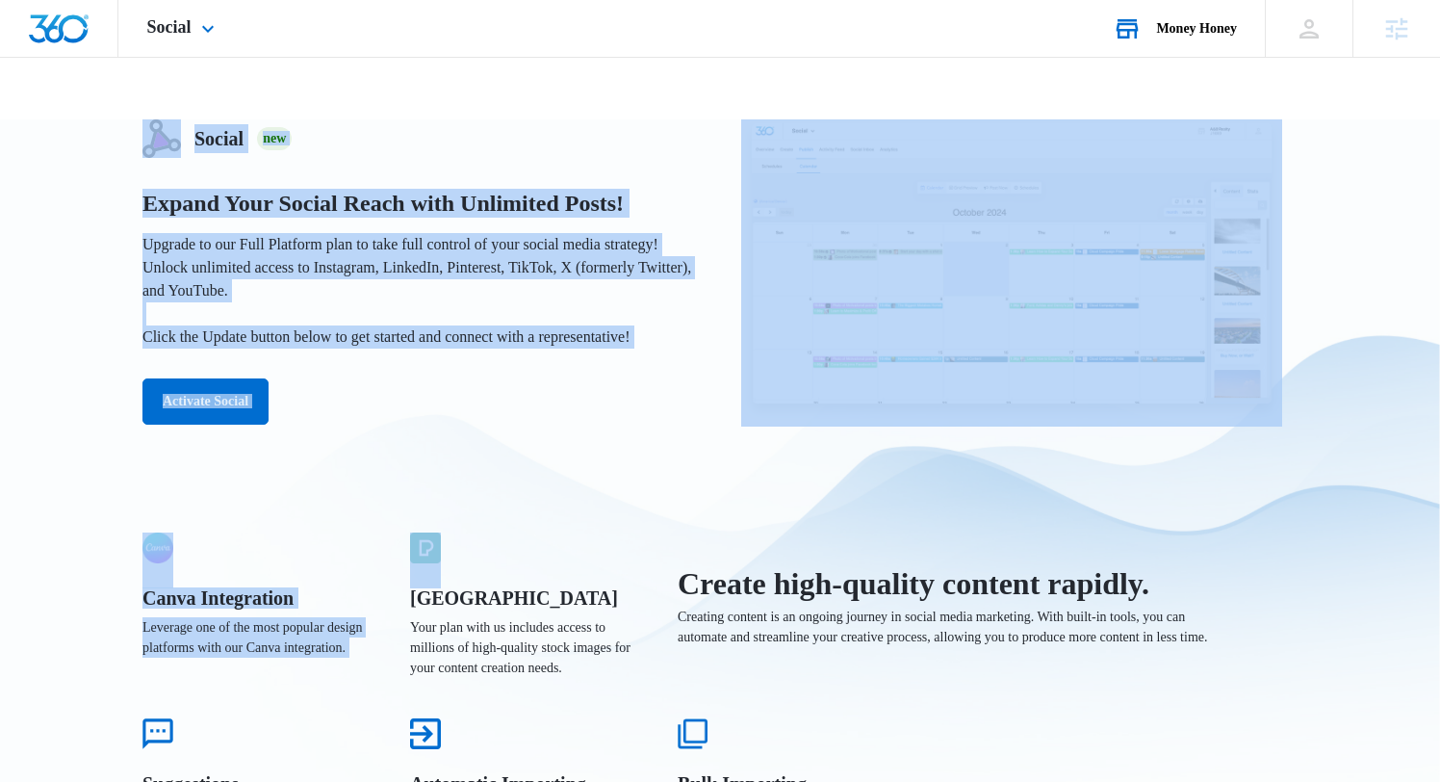
drag, startPoint x: 112, startPoint y: 118, endPoint x: 608, endPoint y: 555, distance: 661.6
click at [608, 555] on div "Pexels Library Your plan with us includes access to millions of high-quality st…" at bounding box center [530, 611] width 241 height 159
